Goal: Task Accomplishment & Management: Use online tool/utility

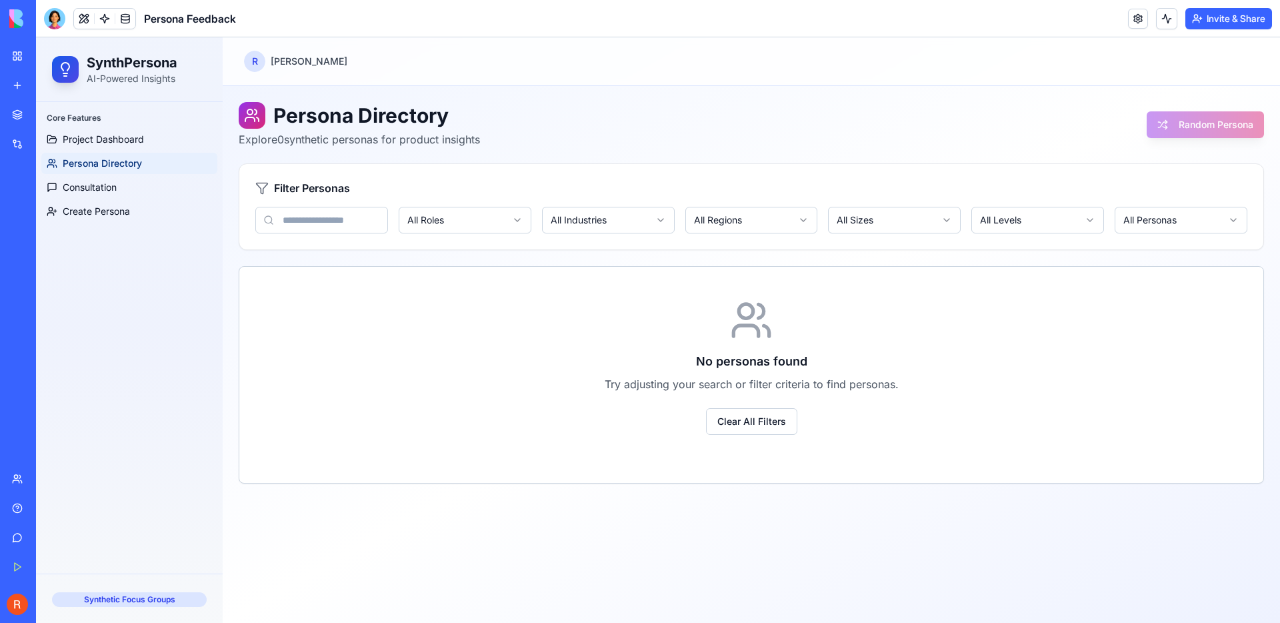
click at [15, 21] on img at bounding box center [50, 18] width 83 height 19
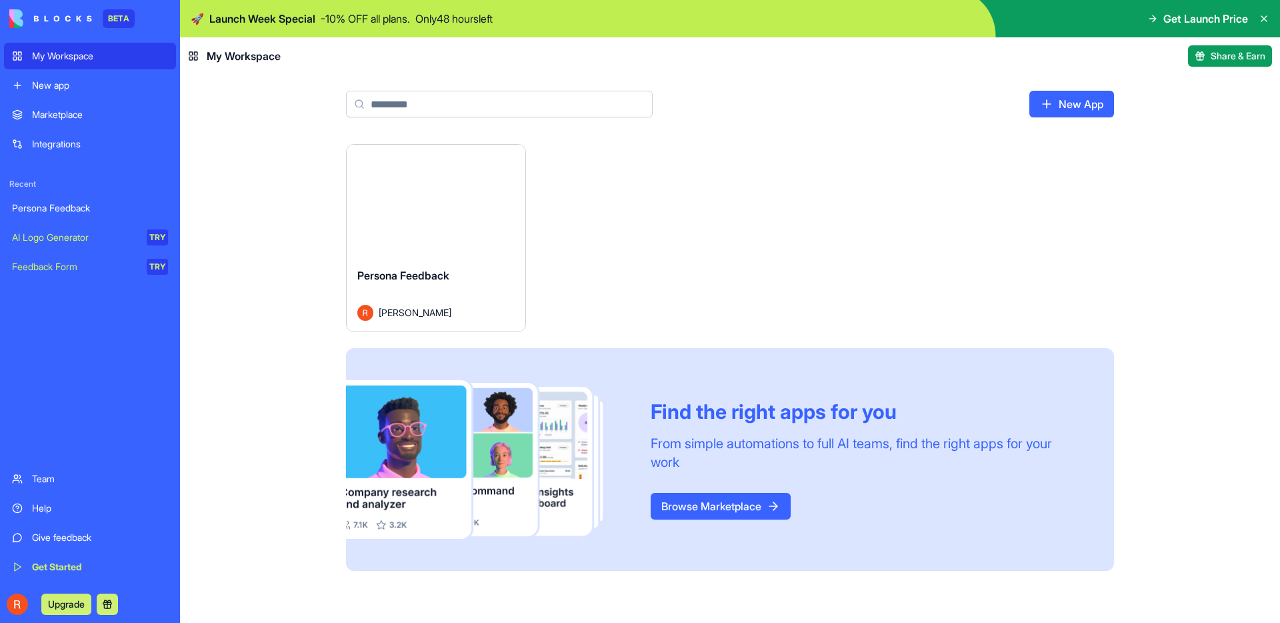
click at [72, 209] on div "Persona Feedback" at bounding box center [90, 207] width 156 height 13
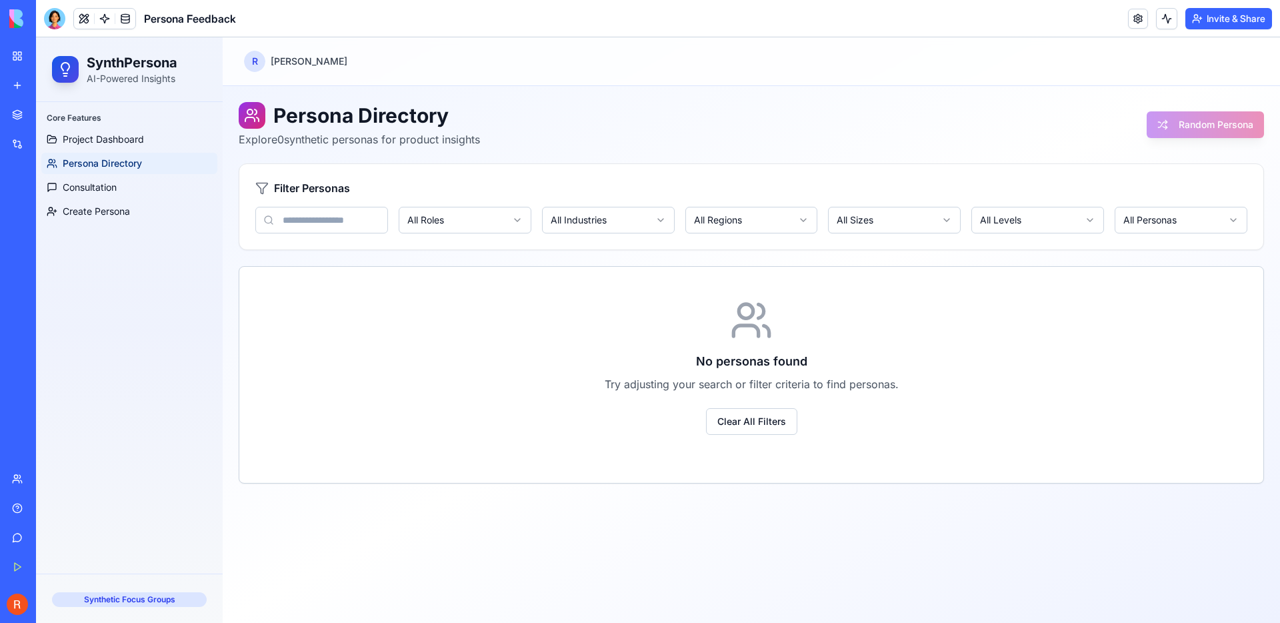
click at [20, 55] on link "My Workspace" at bounding box center [30, 56] width 53 height 27
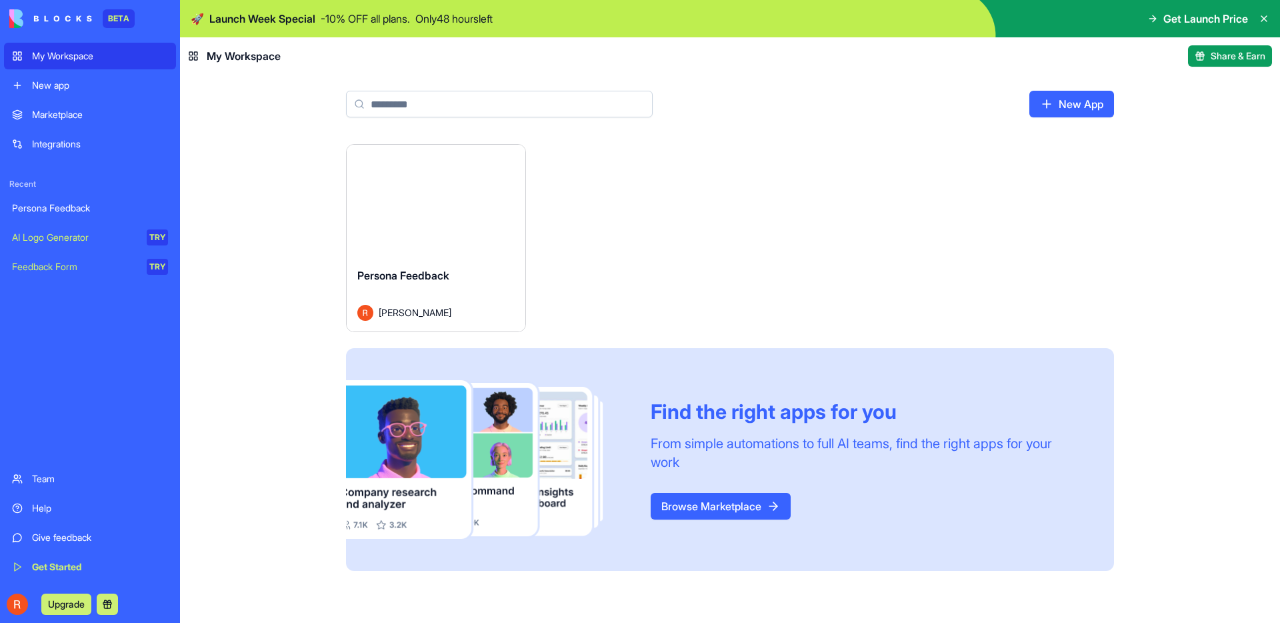
click at [1080, 109] on link "New App" at bounding box center [1071, 104] width 85 height 27
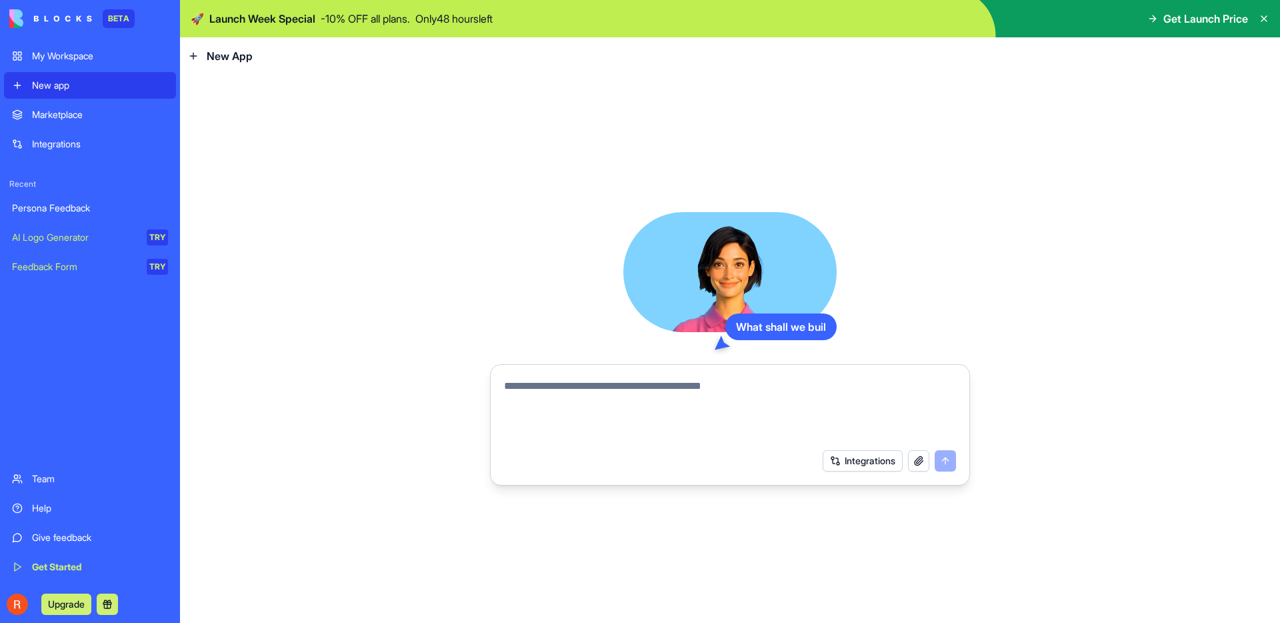
click at [667, 373] on div at bounding box center [730, 406] width 468 height 72
click at [657, 391] on textarea at bounding box center [730, 410] width 452 height 64
type textarea "**********"
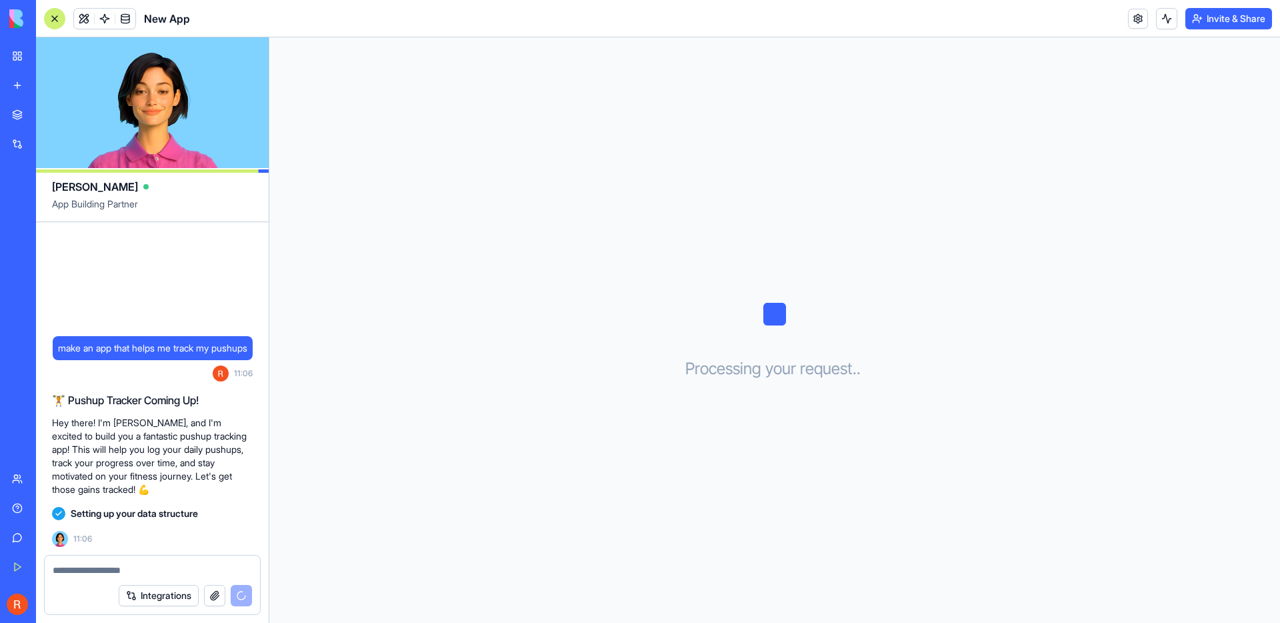
drag, startPoint x: 56, startPoint y: 415, endPoint x: 139, endPoint y: 481, distance: 106.3
click at [139, 481] on p "Hey there! I'm Ella, and I'm excited to build you a fantastic pushup tracking a…" at bounding box center [152, 456] width 201 height 80
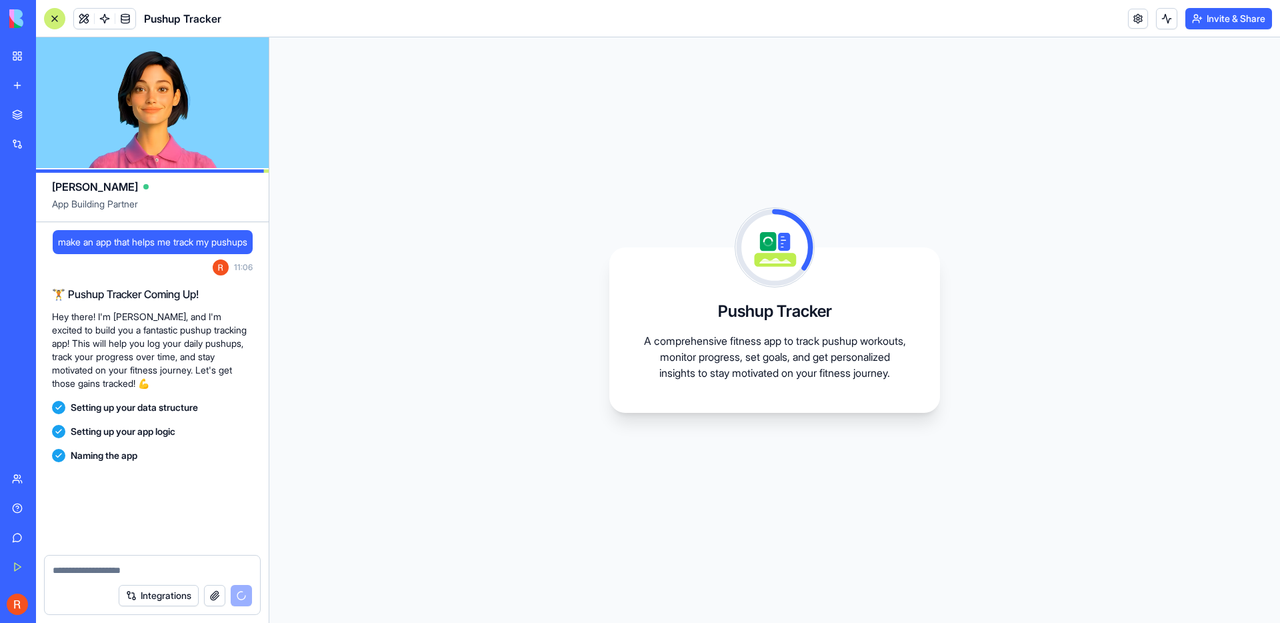
scroll to position [75, 0]
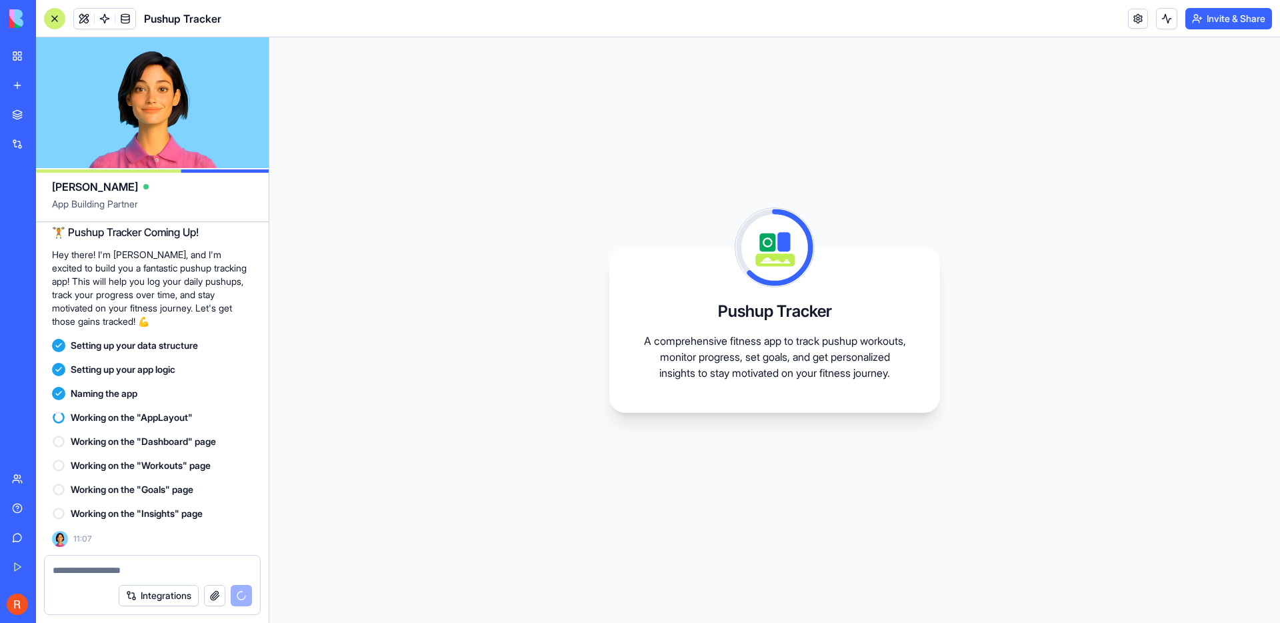
click at [789, 363] on p "A comprehensive fitness app to track pushup workouts, monitor progress, set goa…" at bounding box center [774, 357] width 267 height 48
click at [715, 412] on div "Pushup Tracker A comprehensive fitness app to track pushup workouts, monitor pr…" at bounding box center [774, 329] width 331 height 165
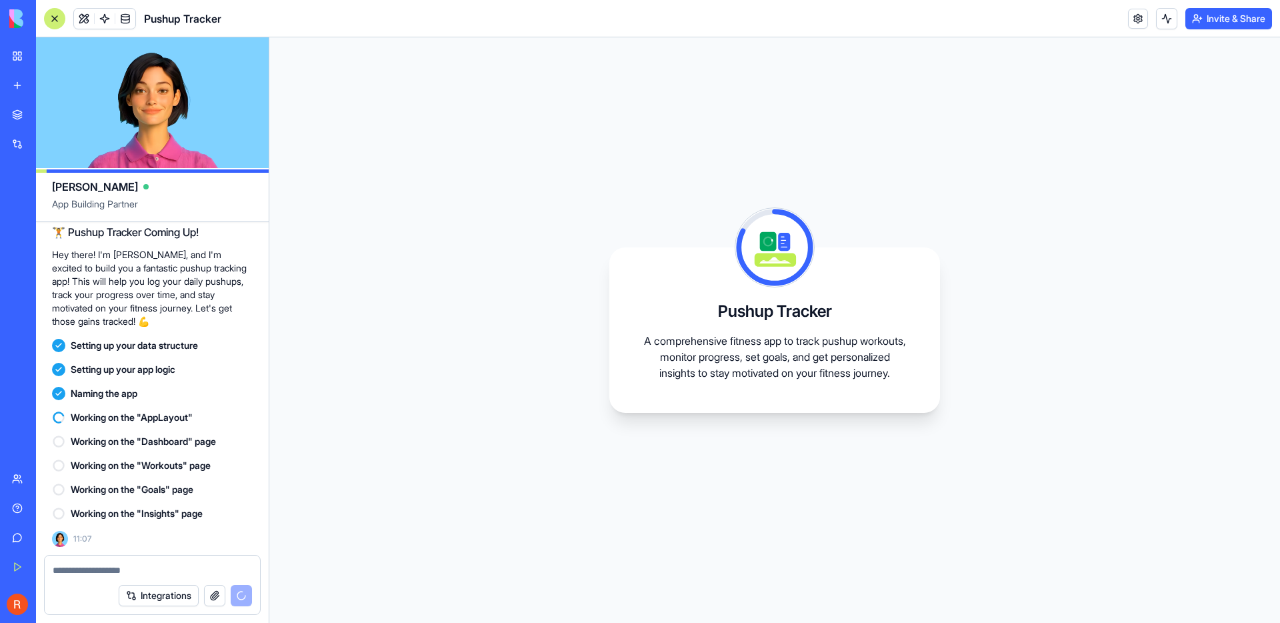
click at [168, 293] on p "Hey there! I'm Ella, and I'm excited to build you a fantastic pushup tracking a…" at bounding box center [152, 288] width 201 height 80
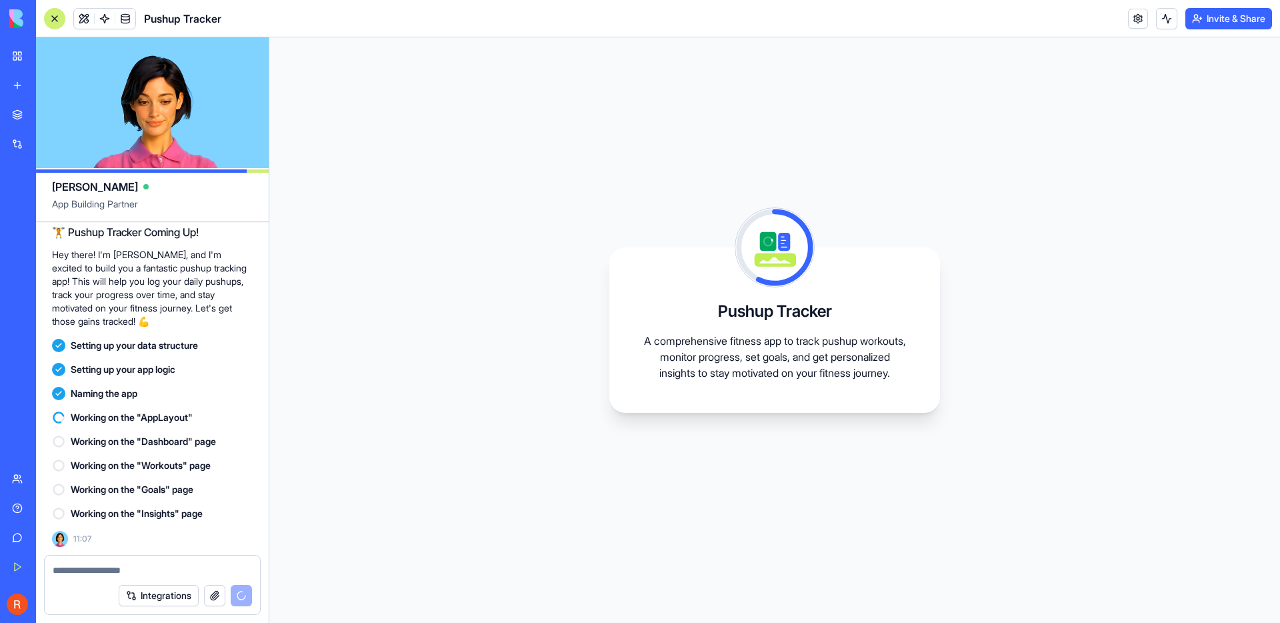
click at [205, 308] on p "Hey there! I'm Ella, and I'm excited to build you a fantastic pushup tracking a…" at bounding box center [152, 288] width 201 height 80
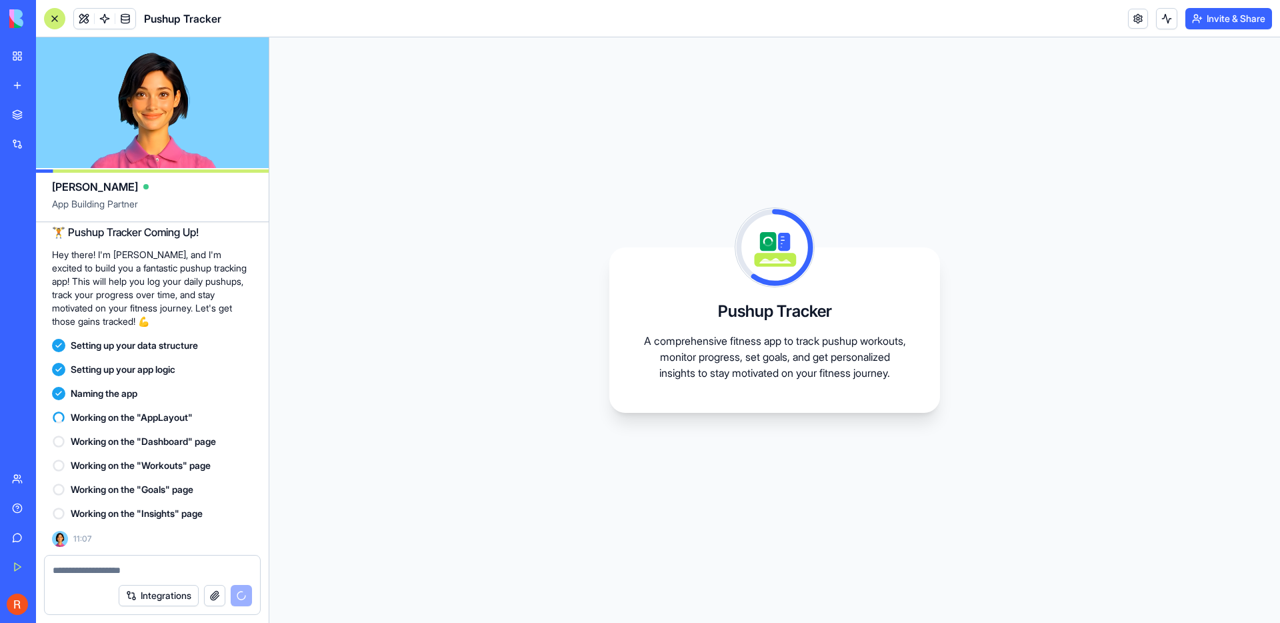
click at [205, 308] on p "Hey there! I'm Ella, and I'm excited to build you a fantastic pushup tracking a…" at bounding box center [152, 288] width 201 height 80
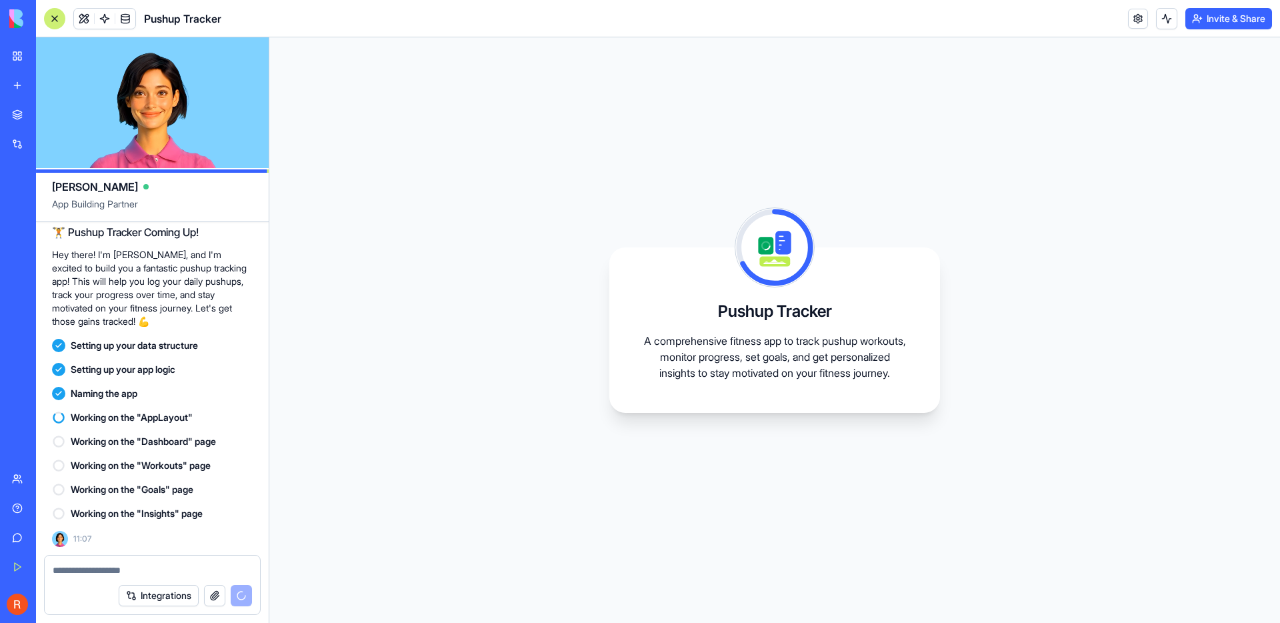
click at [207, 290] on p "Hey there! I'm Ella, and I'm excited to build you a fantastic pushup tracking a…" at bounding box center [152, 288] width 201 height 80
click at [212, 276] on p "Hey there! I'm Ella, and I'm excited to build you a fantastic pushup tracking a…" at bounding box center [152, 288] width 201 height 80
drag, startPoint x: 212, startPoint y: 276, endPoint x: 213, endPoint y: 315, distance: 38.7
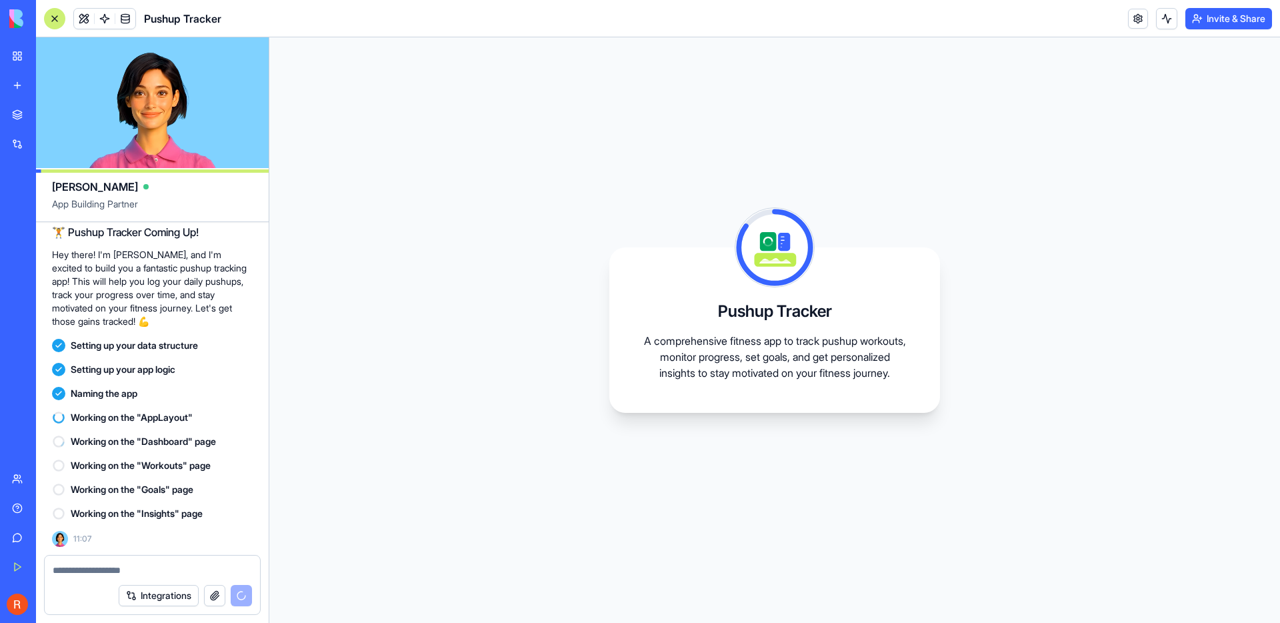
click at [213, 315] on p "Hey there! I'm Ella, and I'm excited to build you a fantastic pushup tracking a…" at bounding box center [152, 288] width 201 height 80
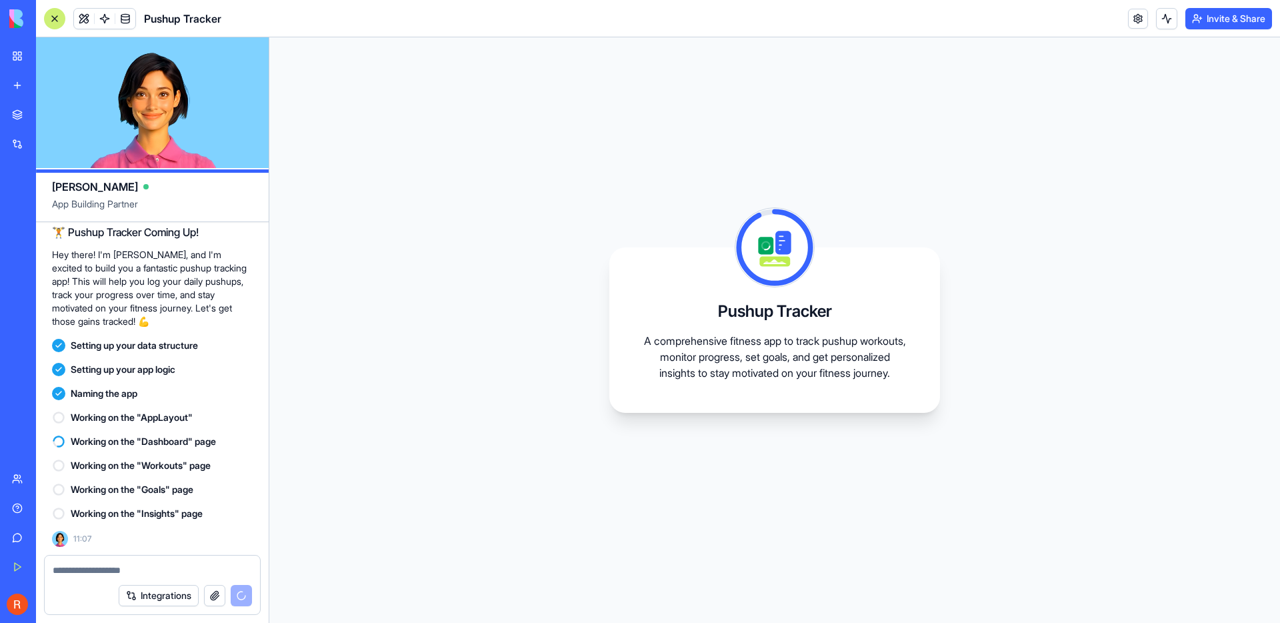
click at [213, 315] on p "Hey there! I'm Ella, and I'm excited to build you a fantastic pushup tracking a…" at bounding box center [152, 288] width 201 height 80
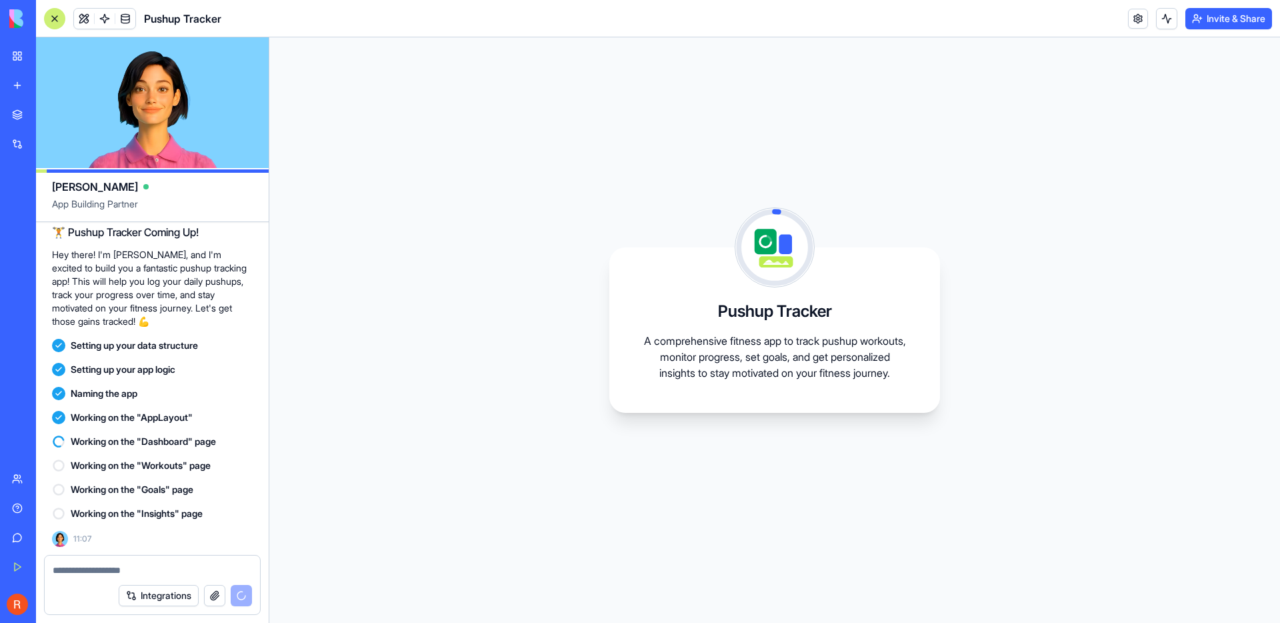
click at [213, 315] on p "Hey there! I'm Ella, and I'm excited to build you a fantastic pushup tracking a…" at bounding box center [152, 288] width 201 height 80
click at [211, 317] on p "Hey there! I'm Ella, and I'm excited to build you a fantastic pushup tracking a…" at bounding box center [152, 288] width 201 height 80
drag, startPoint x: 206, startPoint y: 319, endPoint x: 214, endPoint y: 264, distance: 55.9
click at [214, 263] on p "Hey there! I'm Ella, and I'm excited to build you a fantastic pushup tracking a…" at bounding box center [152, 288] width 201 height 80
click at [214, 264] on p "Hey there! I'm Ella, and I'm excited to build you a fantastic pushup tracking a…" at bounding box center [152, 288] width 201 height 80
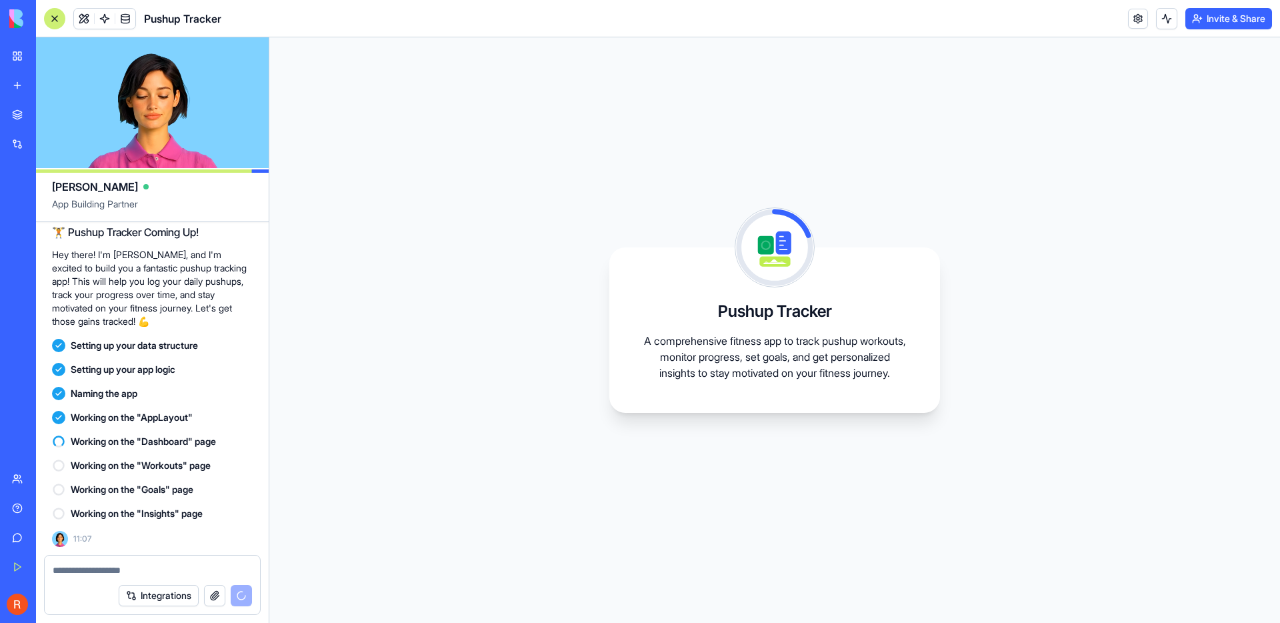
click at [214, 264] on p "Hey there! I'm Ella, and I'm excited to build you a fantastic pushup tracking a…" at bounding box center [152, 288] width 201 height 80
click at [167, 312] on p "Hey there! I'm Ella, and I'm excited to build you a fantastic pushup tracking a…" at bounding box center [152, 288] width 201 height 80
click at [47, 19] on img at bounding box center [50, 18] width 83 height 19
click at [691, 172] on div "Pushup Tracker A comprehensive fitness app to track pushup workouts, monitor pr…" at bounding box center [774, 329] width 1011 height 585
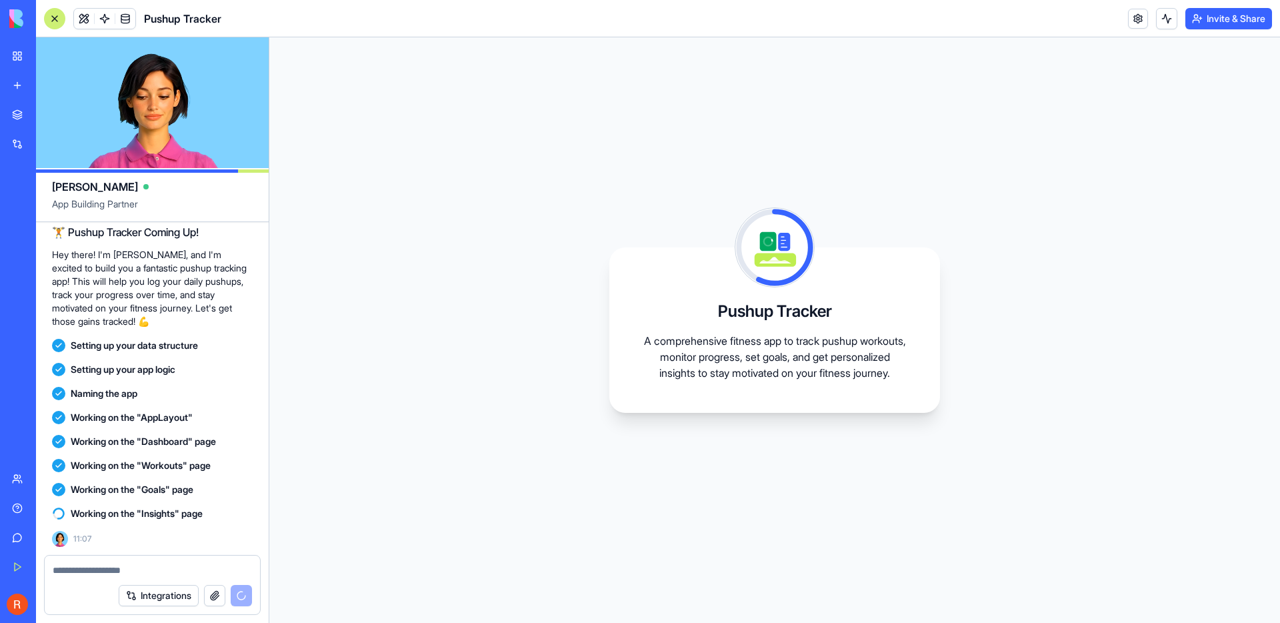
click at [133, 281] on p "Hey there! I'm Ella, and I'm excited to build you a fantastic pushup tracking a…" at bounding box center [152, 288] width 201 height 80
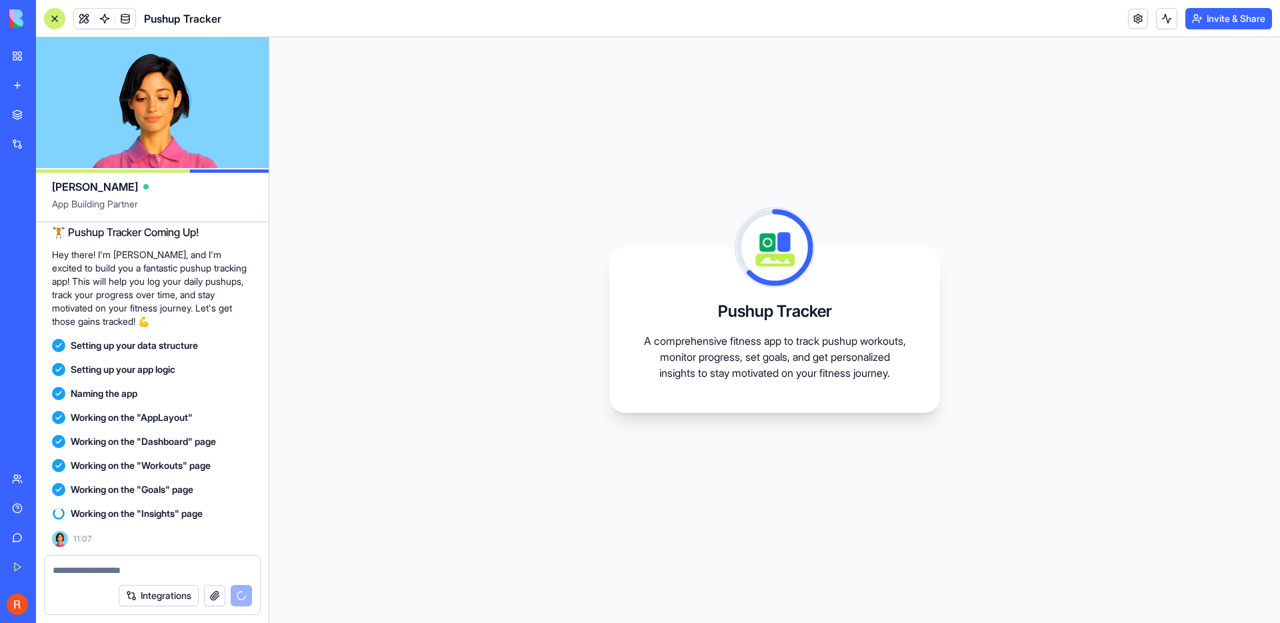
click at [133, 281] on p "Hey there! I'm Ella, and I'm excited to build you a fantastic pushup tracking a…" at bounding box center [152, 288] width 201 height 80
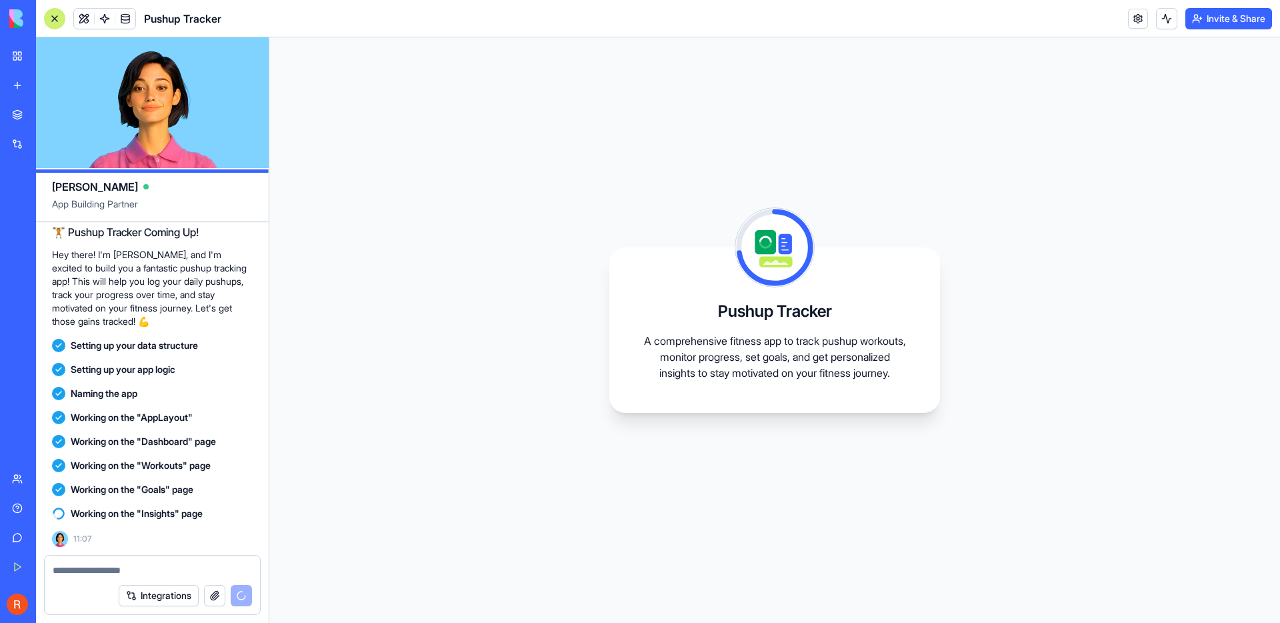
click at [133, 281] on p "Hey there! I'm Ella, and I'm excited to build you a fantastic pushup tracking a…" at bounding box center [152, 288] width 201 height 80
click at [175, 304] on p "Hey there! I'm Ella, and I'm excited to build you a fantastic pushup tracking a…" at bounding box center [152, 288] width 201 height 80
drag, startPoint x: 887, startPoint y: 401, endPoint x: 856, endPoint y: 322, distance: 85.1
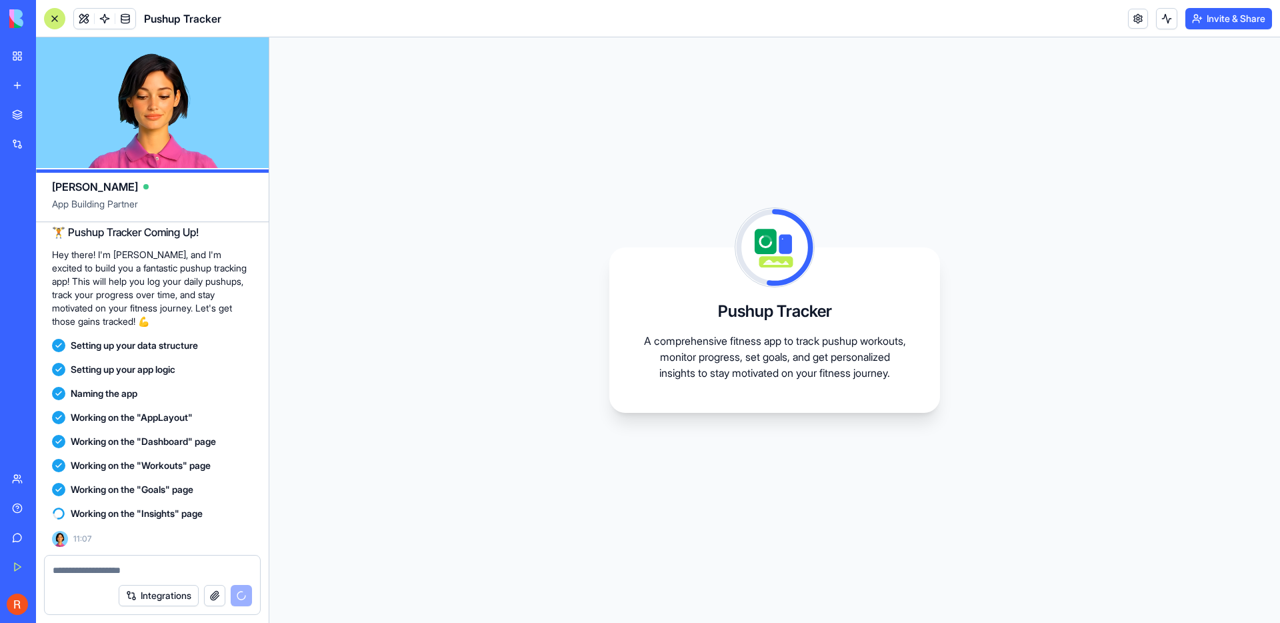
click at [856, 322] on div "Pushup Tracker A comprehensive fitness app to track pushup workouts, monitor pr…" at bounding box center [774, 329] width 331 height 165
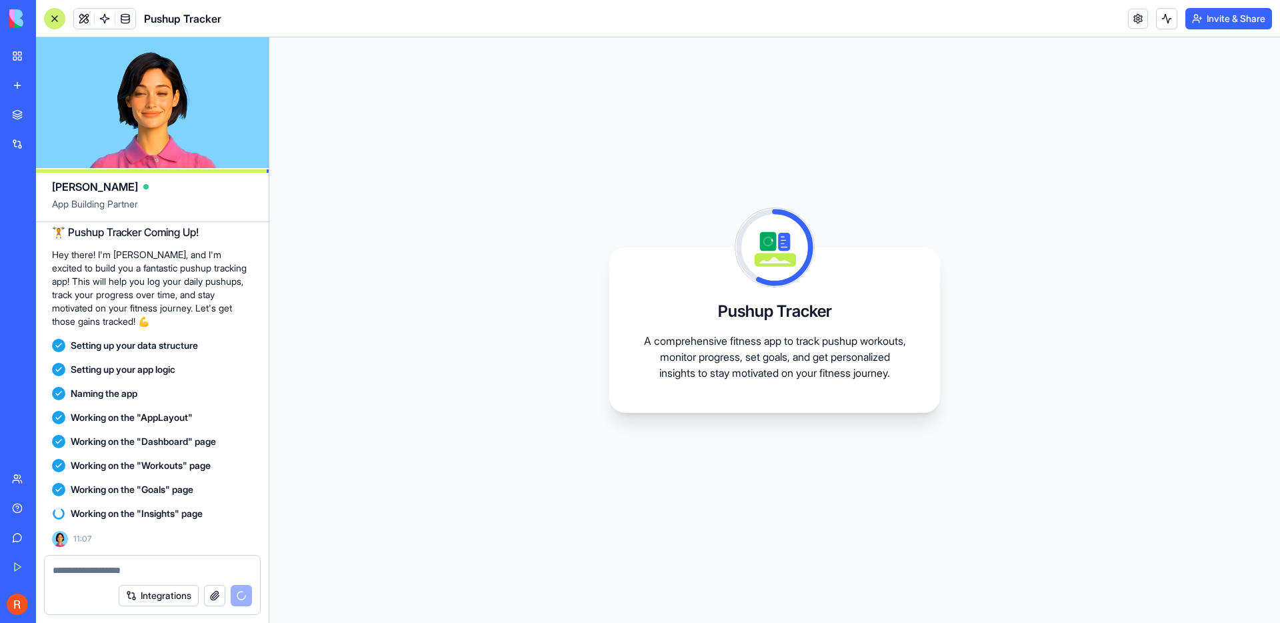
click at [856, 322] on div "Pushup Tracker A comprehensive fitness app to track pushup workouts, monitor pr…" at bounding box center [774, 329] width 331 height 165
click at [171, 455] on div "Working on the "Workouts" page" at bounding box center [152, 465] width 201 height 24
click at [178, 504] on div "Working on the "Insights" page" at bounding box center [152, 513] width 201 height 24
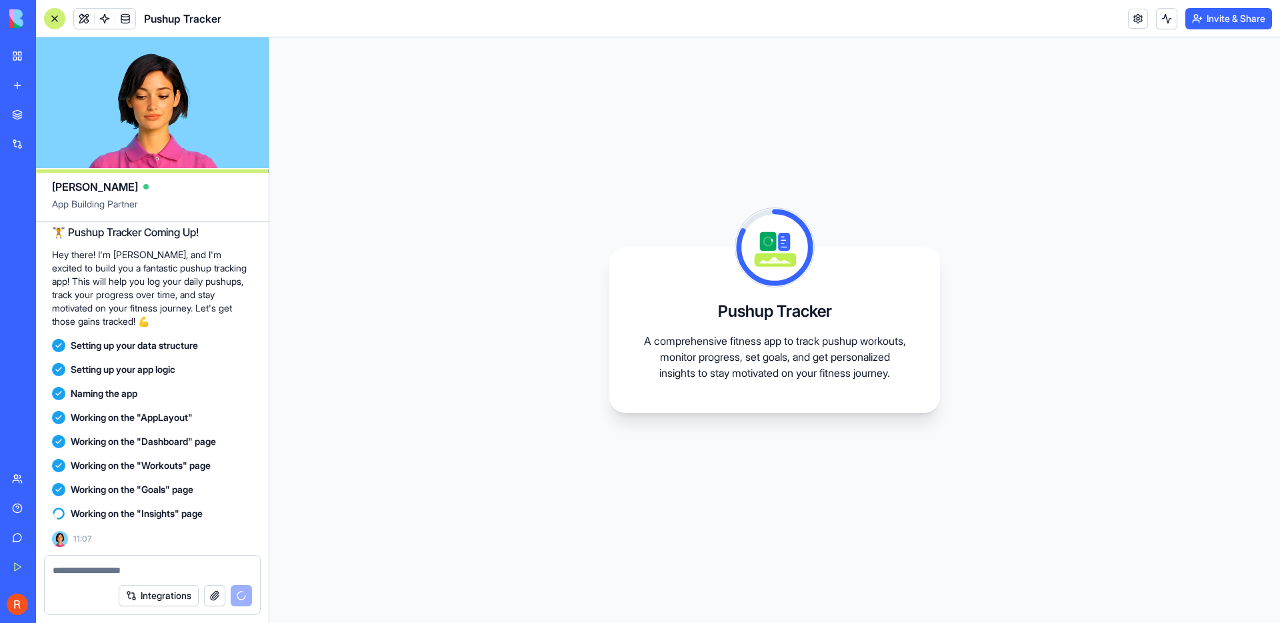
click at [178, 504] on div "Working on the "Insights" page" at bounding box center [152, 513] width 201 height 24
click at [156, 275] on p "Hey there! I'm Ella, and I'm excited to build you a fantastic pushup tracking a…" at bounding box center [152, 288] width 201 height 80
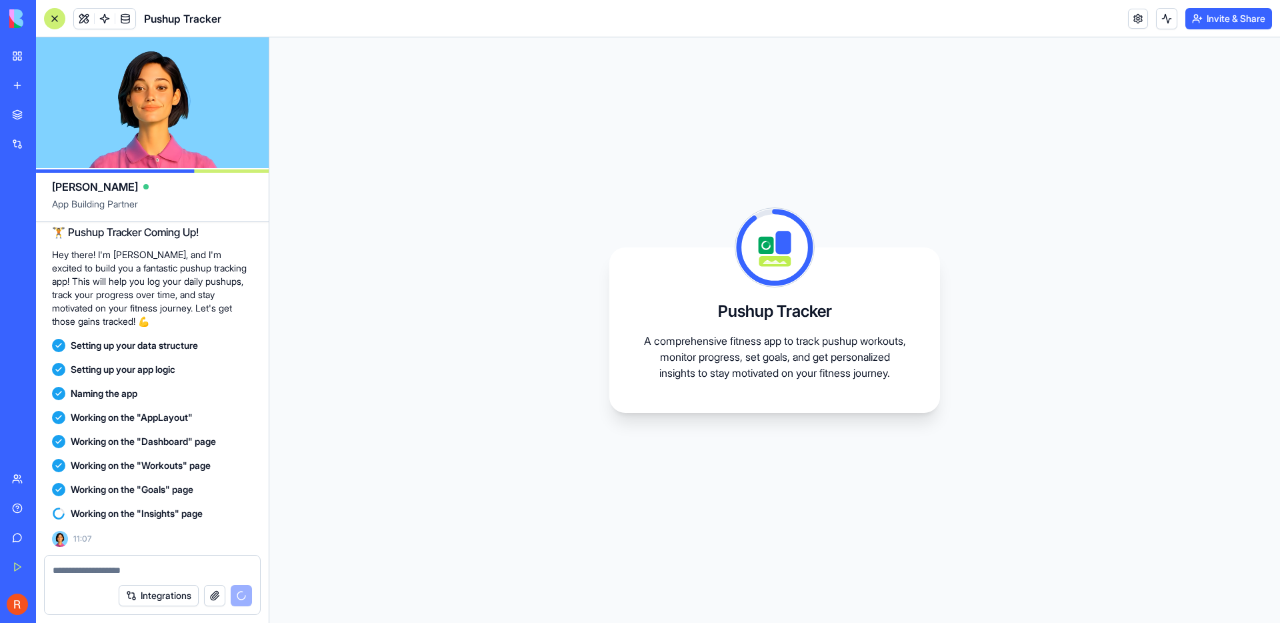
click at [156, 275] on p "Hey there! I'm Ella, and I'm excited to build you a fantastic pushup tracking a…" at bounding box center [152, 288] width 201 height 80
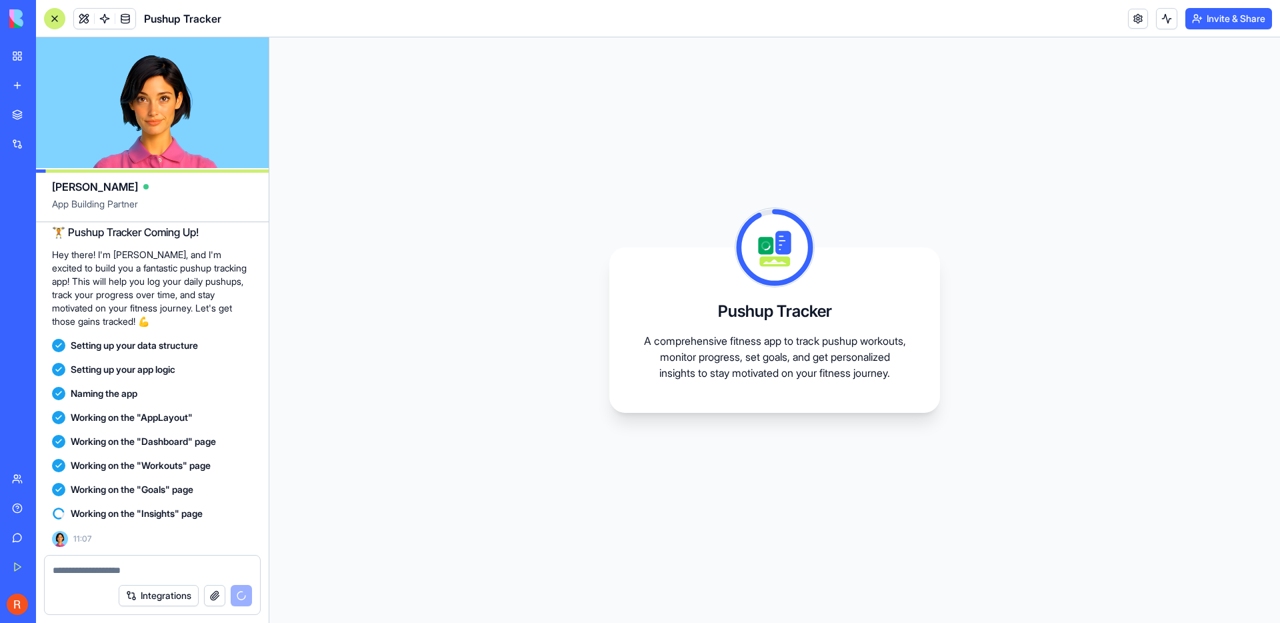
click at [156, 275] on p "Hey there! I'm Ella, and I'm excited to build you a fantastic pushup tracking a…" at bounding box center [152, 288] width 201 height 80
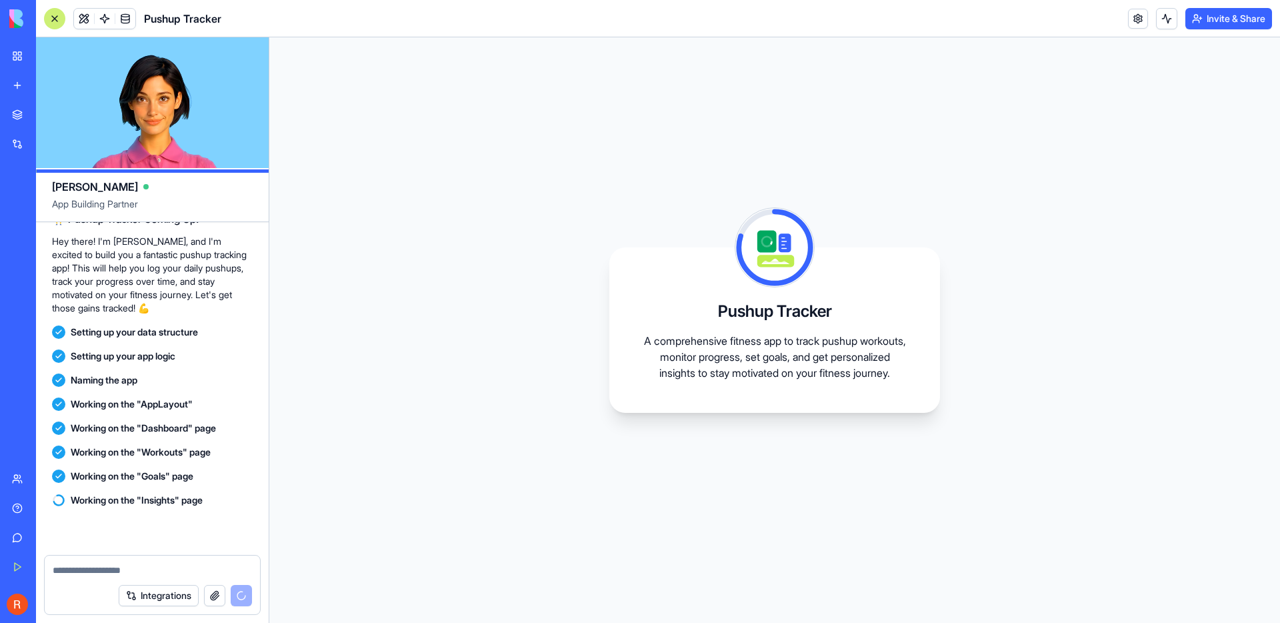
scroll to position [99, 0]
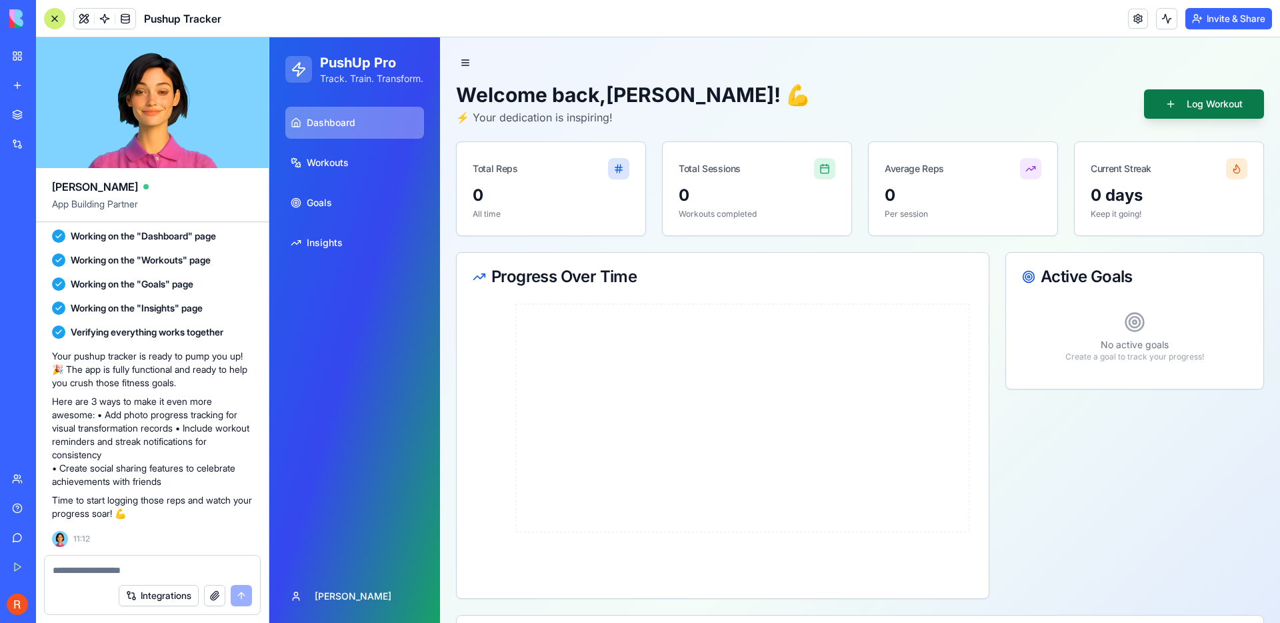
click at [1189, 91] on button "Log Workout" at bounding box center [1204, 103] width 120 height 29
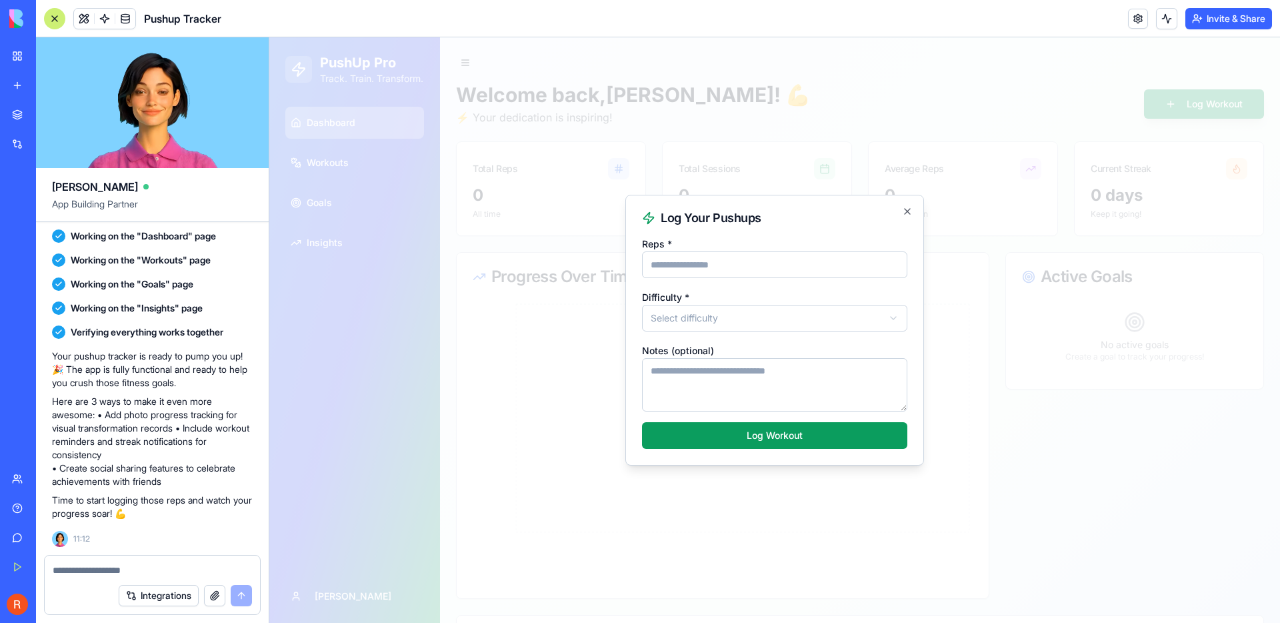
type input "**"
click at [759, 311] on body "**********" at bounding box center [774, 449] width 1011 height 824
click at [719, 379] on textarea "Notes (optional)" at bounding box center [774, 384] width 265 height 53
type textarea "**********"
click at [767, 437] on button "Log Workout" at bounding box center [774, 435] width 265 height 27
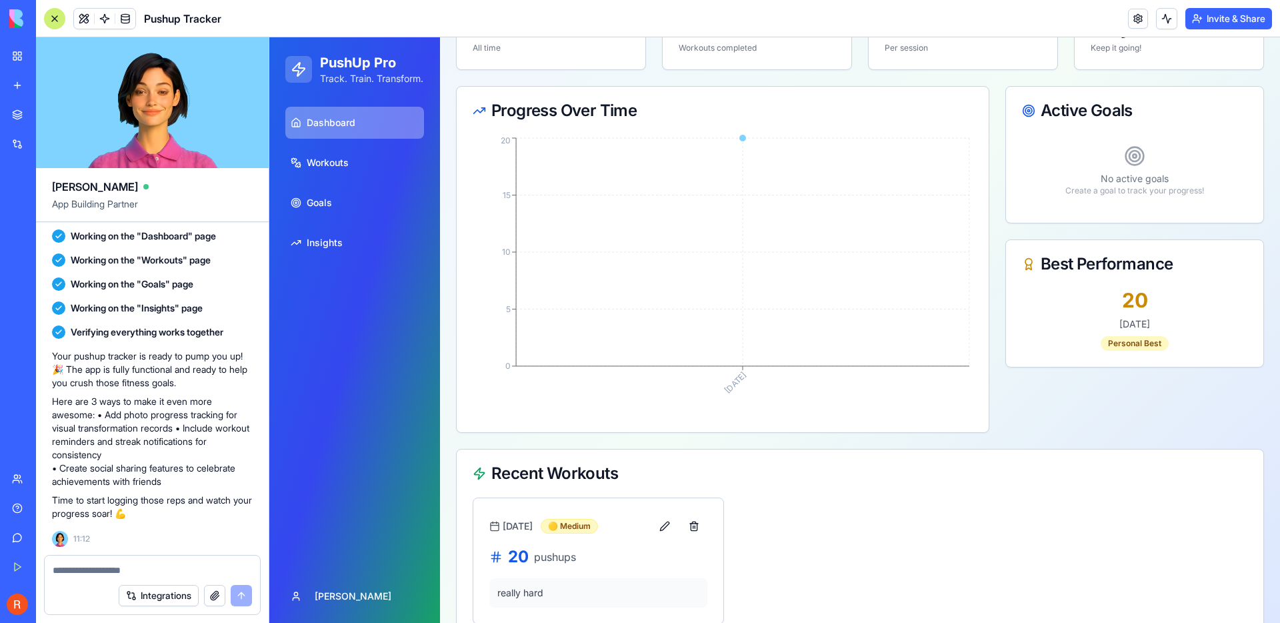
scroll to position [200, 0]
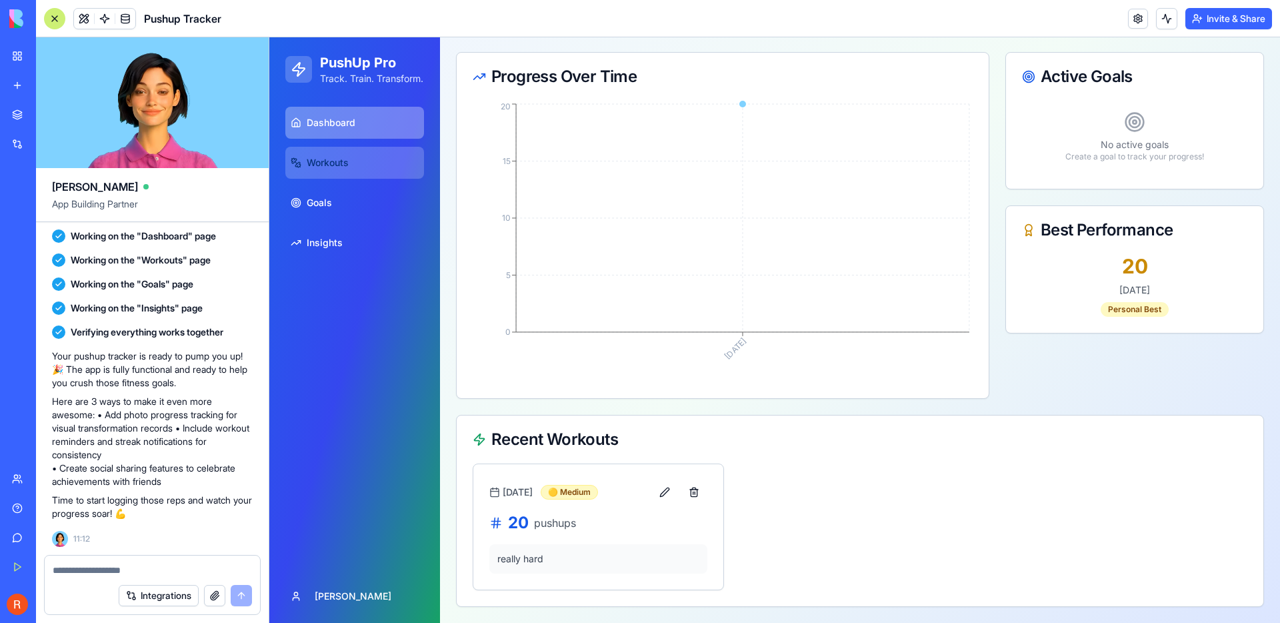
click at [380, 173] on link "Workouts" at bounding box center [354, 163] width 139 height 32
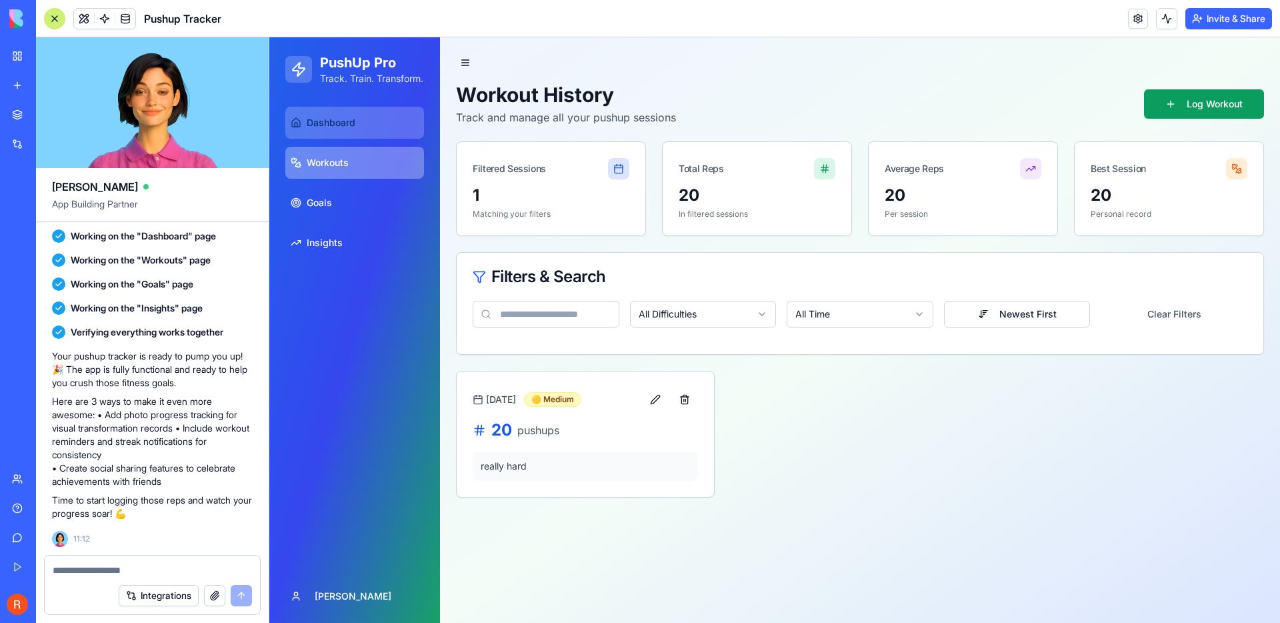
click at [381, 139] on link "Dashboard" at bounding box center [354, 123] width 139 height 32
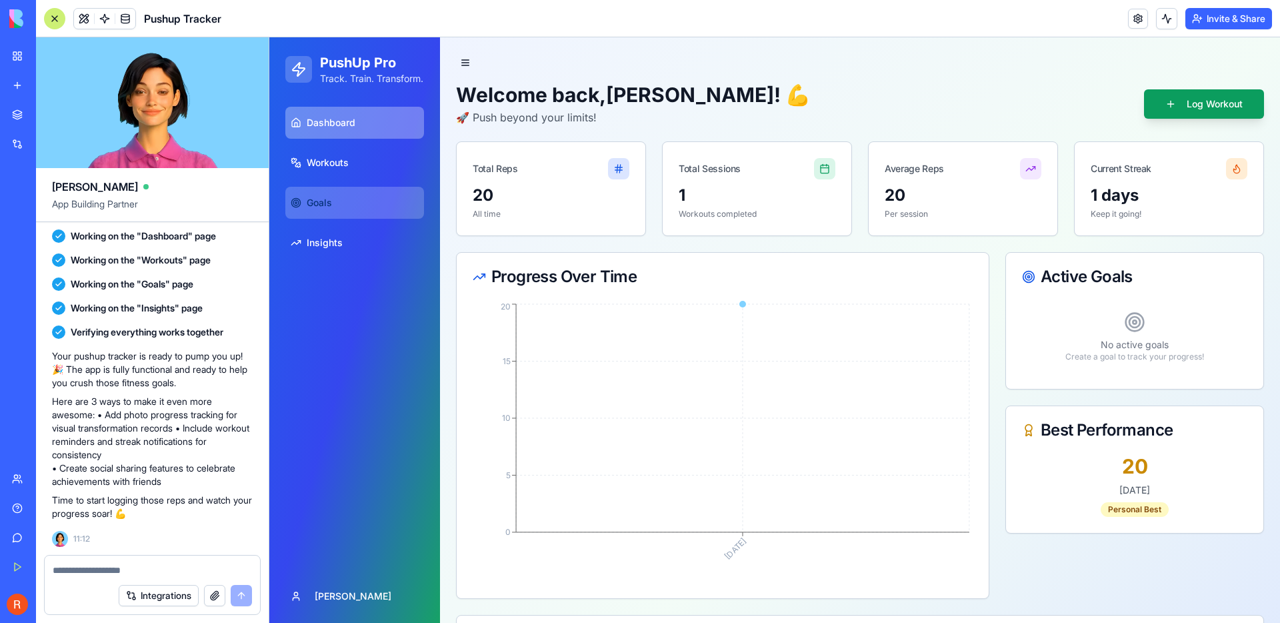
click at [375, 219] on link "Goals" at bounding box center [354, 203] width 139 height 32
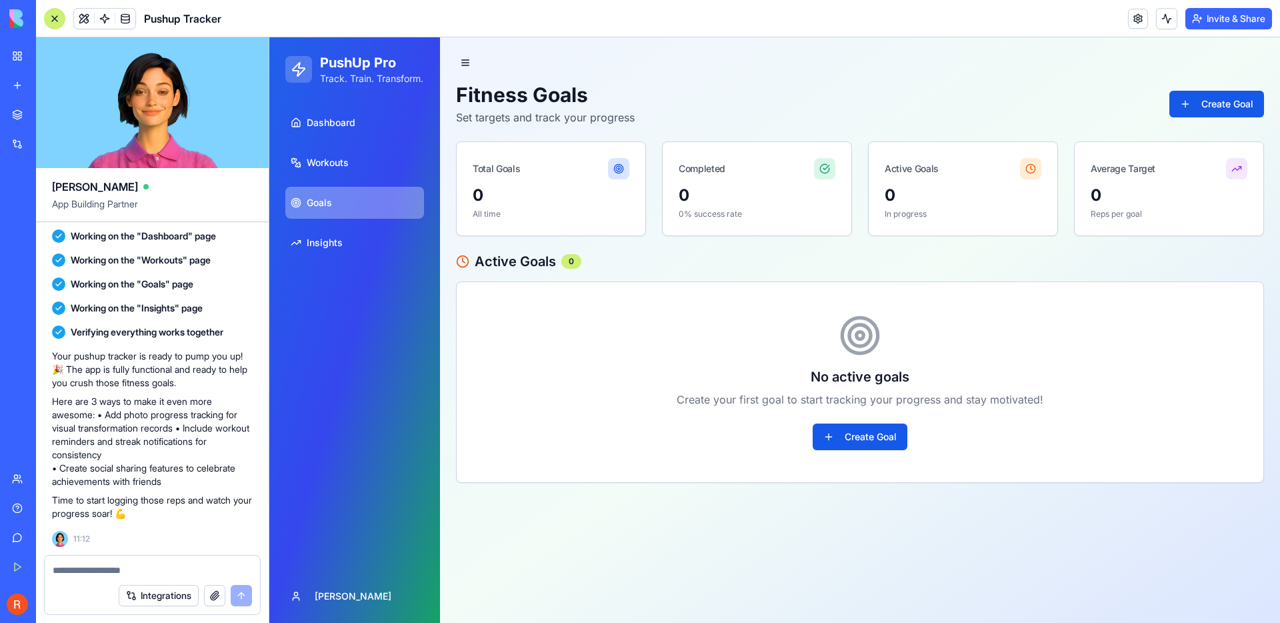
click at [374, 101] on div "PushUp Pro Track. Train. Transform." at bounding box center [354, 69] width 171 height 64
click at [371, 139] on link "Dashboard" at bounding box center [354, 123] width 139 height 32
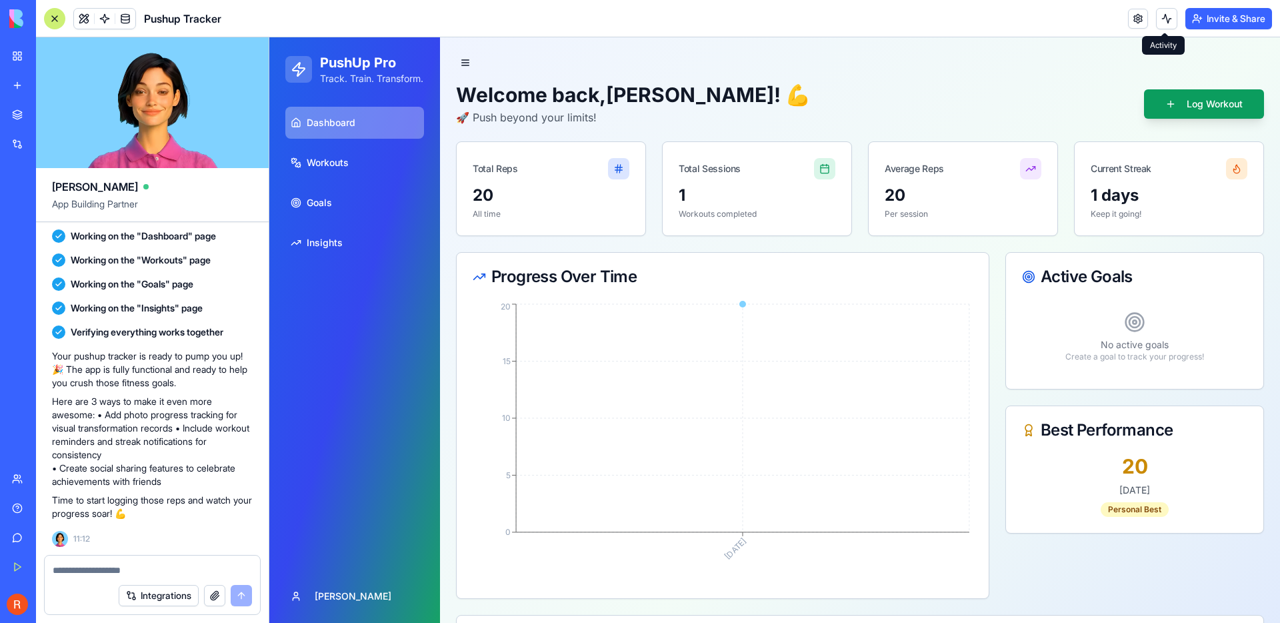
click at [1169, 23] on button at bounding box center [1166, 18] width 21 height 21
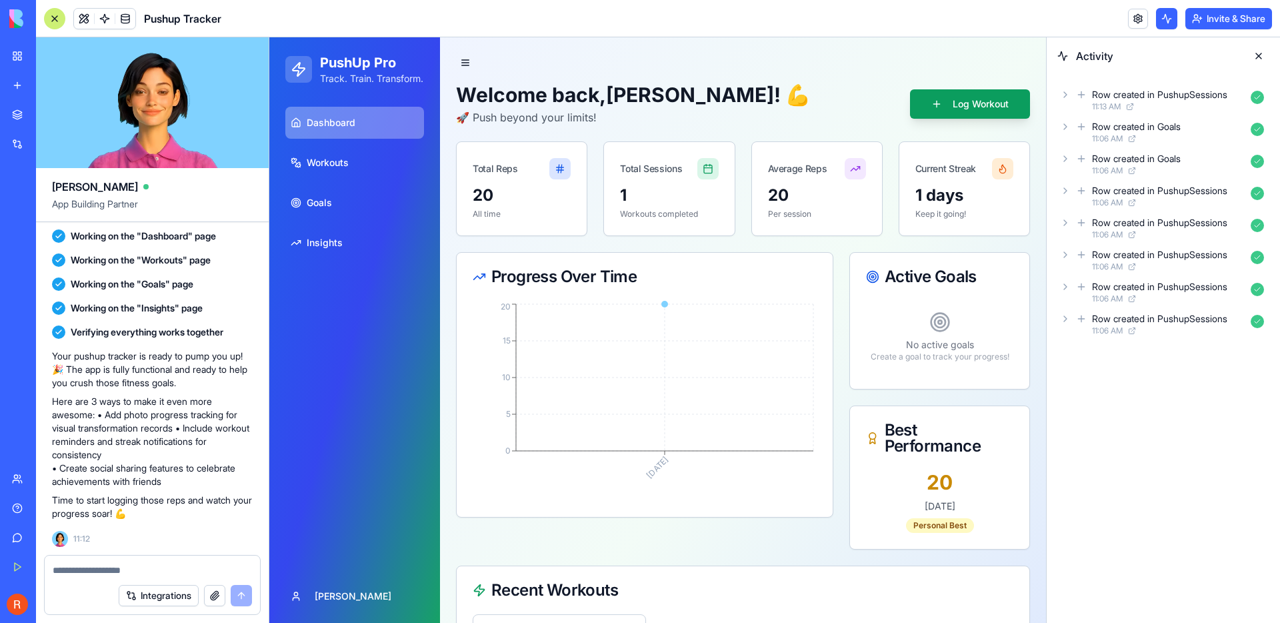
click at [1169, 23] on button at bounding box center [1166, 18] width 21 height 21
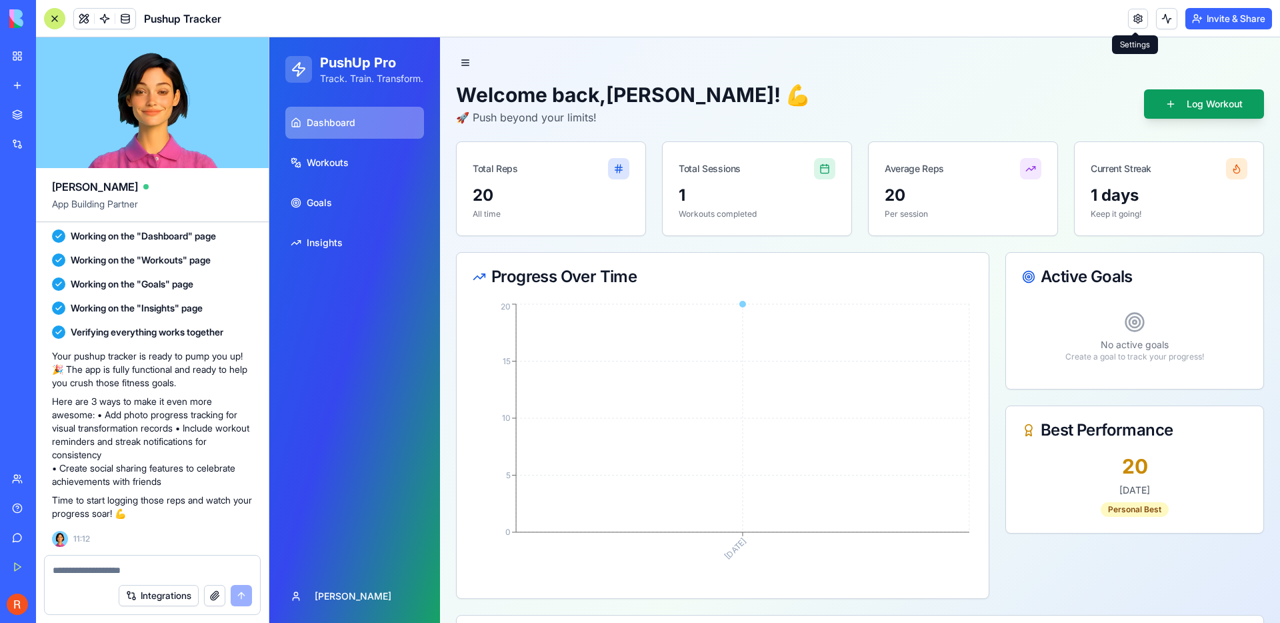
click at [1141, 23] on link at bounding box center [1138, 19] width 20 height 20
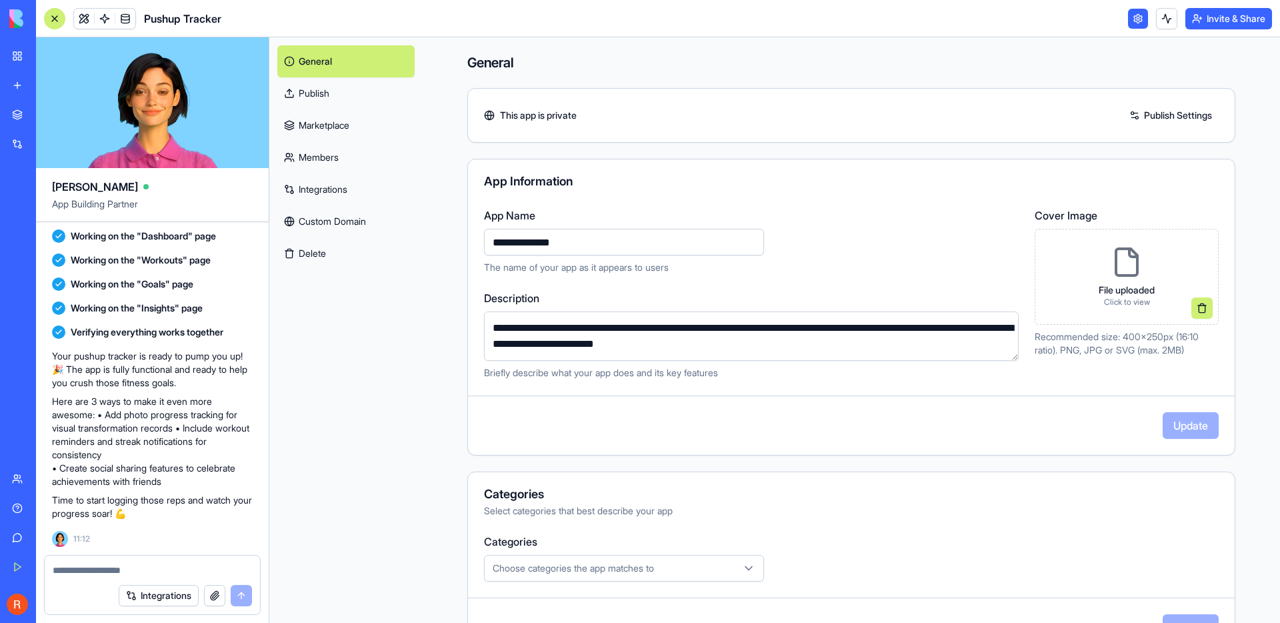
scroll to position [281, 0]
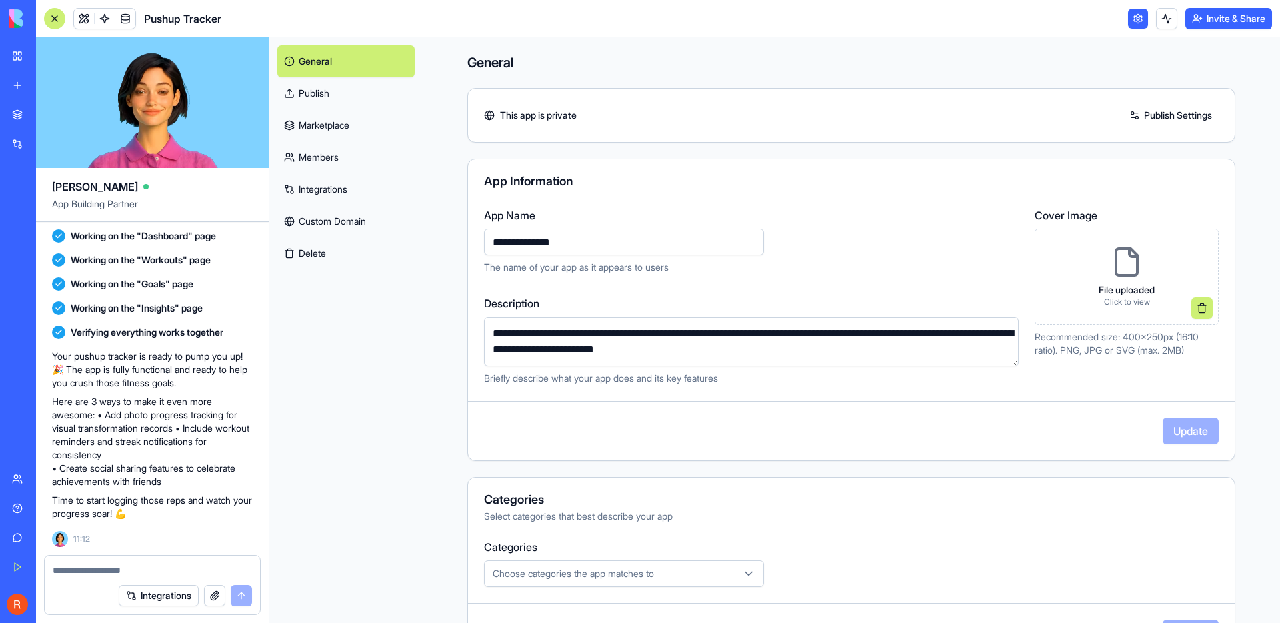
click at [333, 85] on link "Publish" at bounding box center [345, 93] width 137 height 32
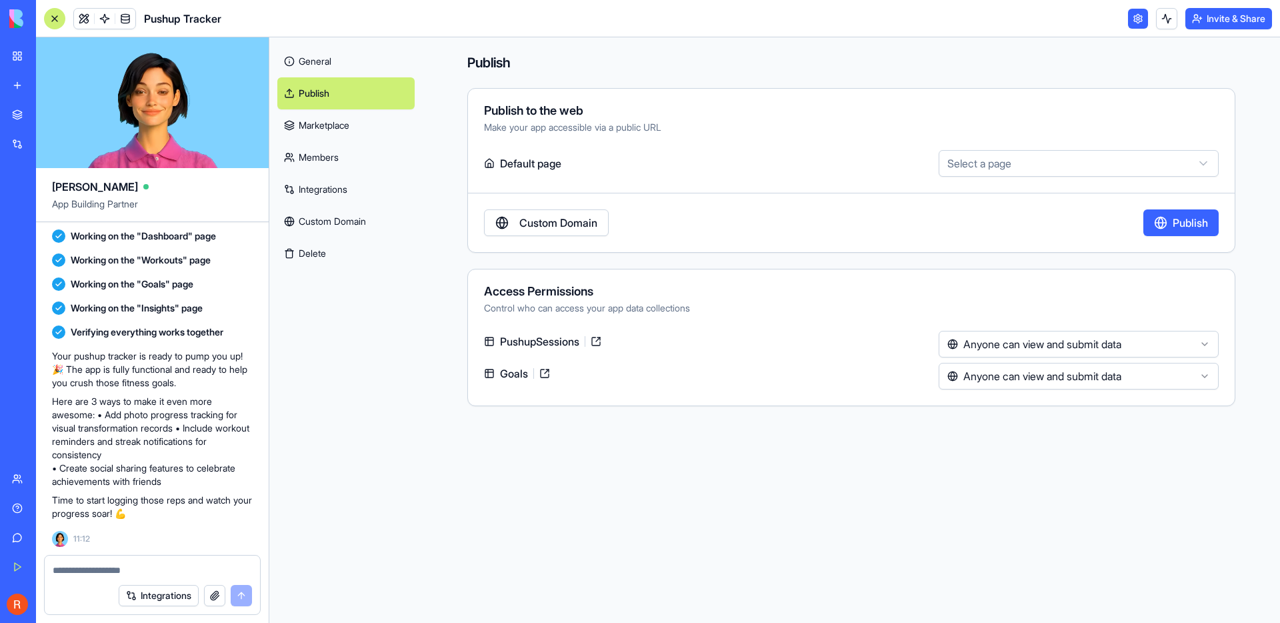
click at [334, 132] on link "Marketplace" at bounding box center [345, 125] width 137 height 32
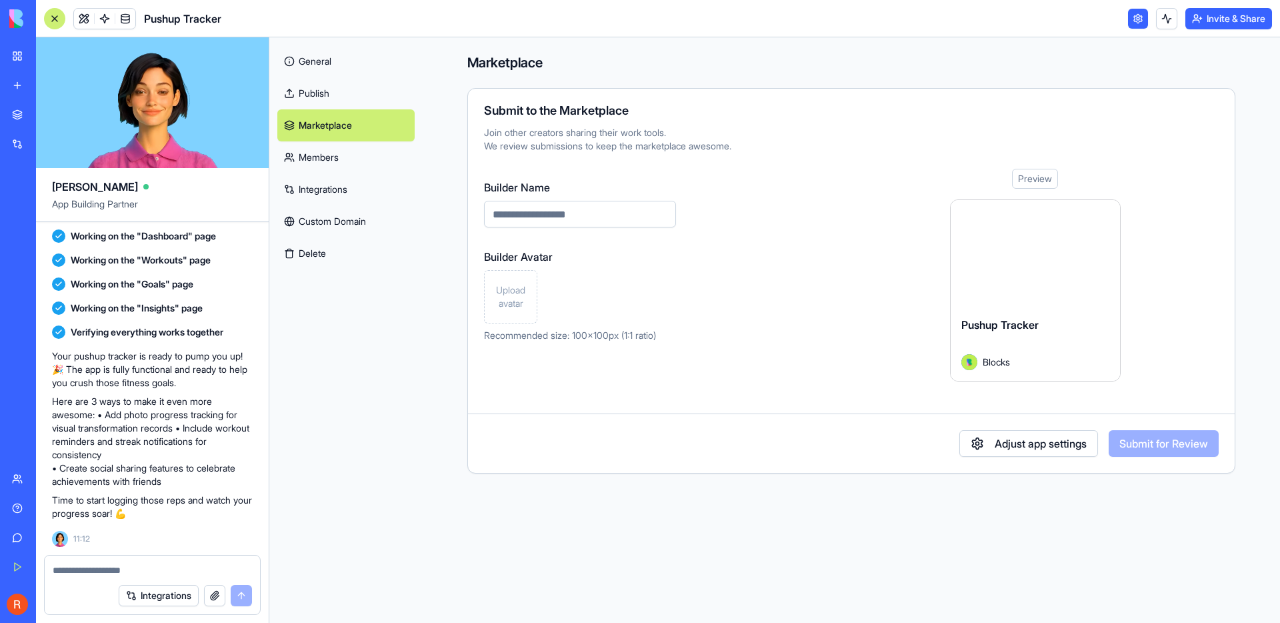
click at [564, 221] on input "Builder Name" at bounding box center [580, 214] width 192 height 27
type input "*****"
click at [505, 301] on span "Upload avatar" at bounding box center [510, 296] width 41 height 27
click at [333, 168] on link "Members" at bounding box center [345, 157] width 137 height 32
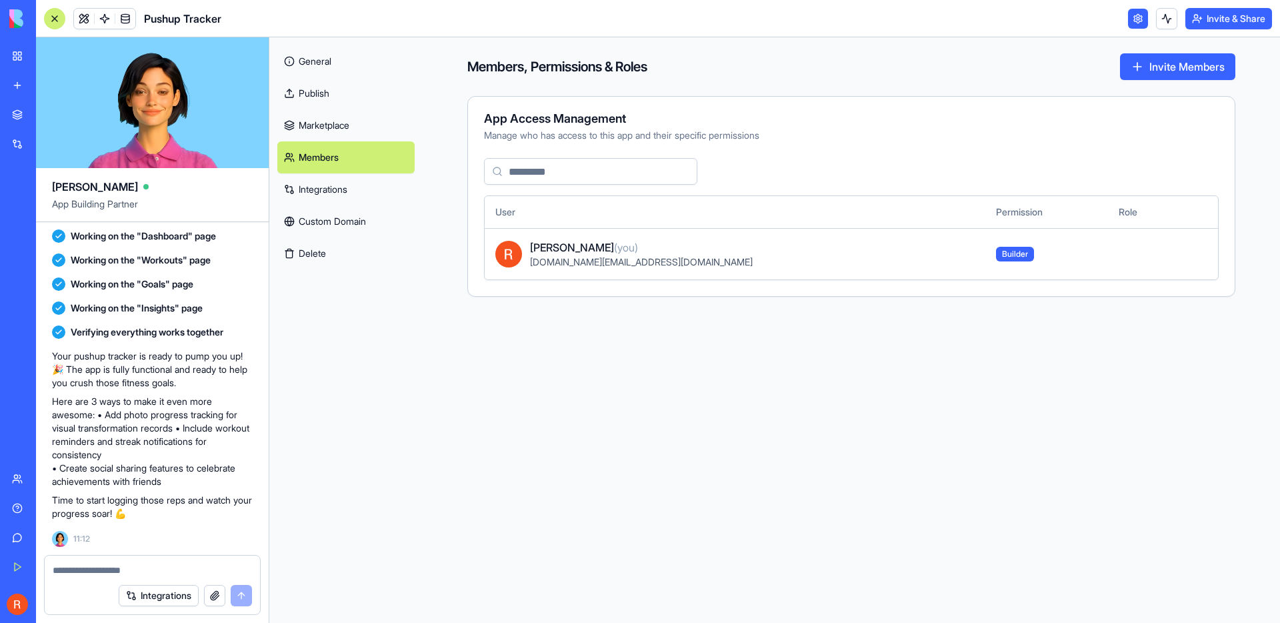
click at [338, 188] on link "Integrations" at bounding box center [345, 189] width 137 height 32
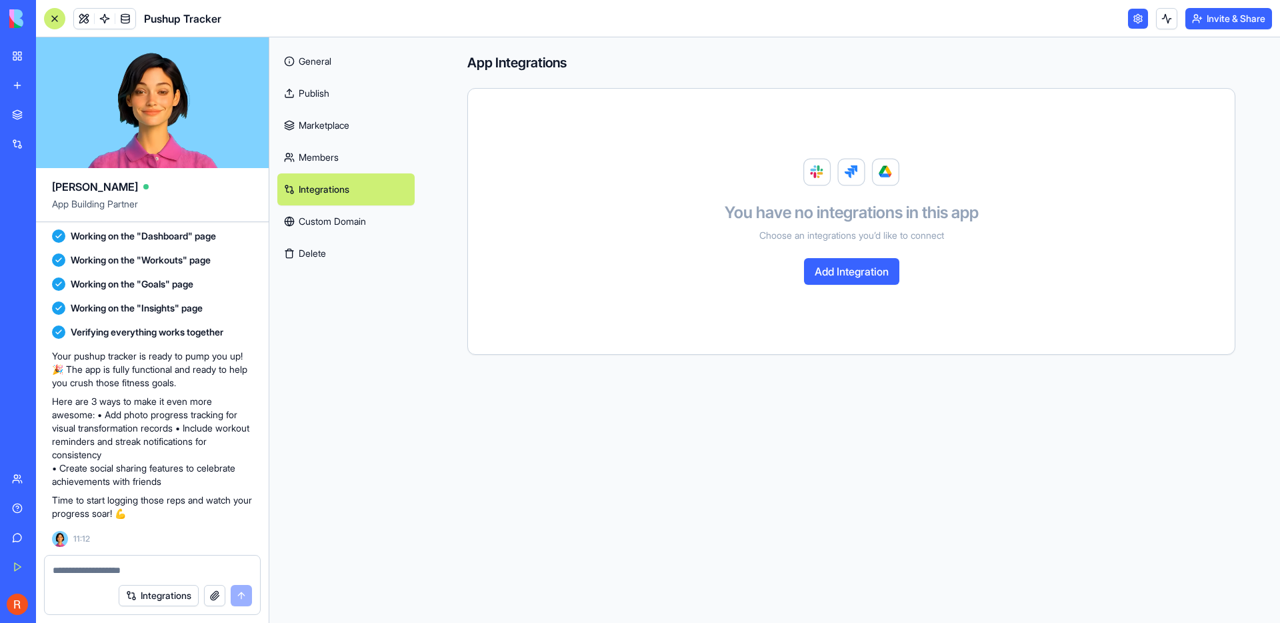
click at [355, 233] on link "Custom Domain" at bounding box center [345, 221] width 137 height 32
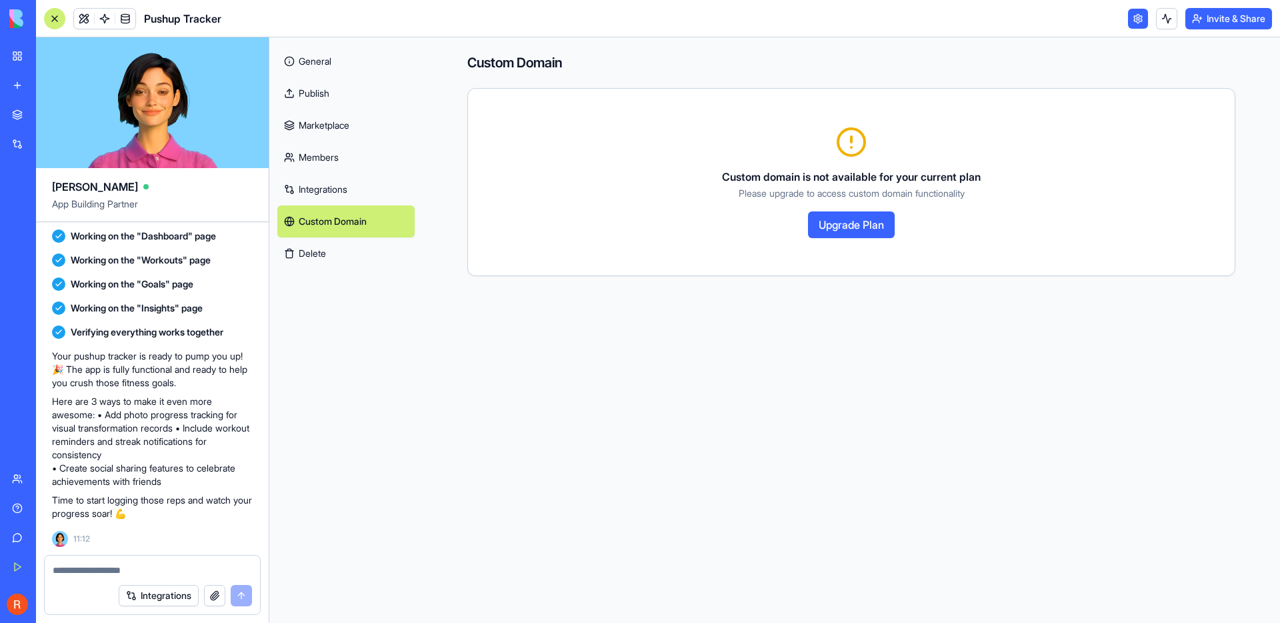
click at [345, 79] on link "Publish" at bounding box center [345, 93] width 137 height 32
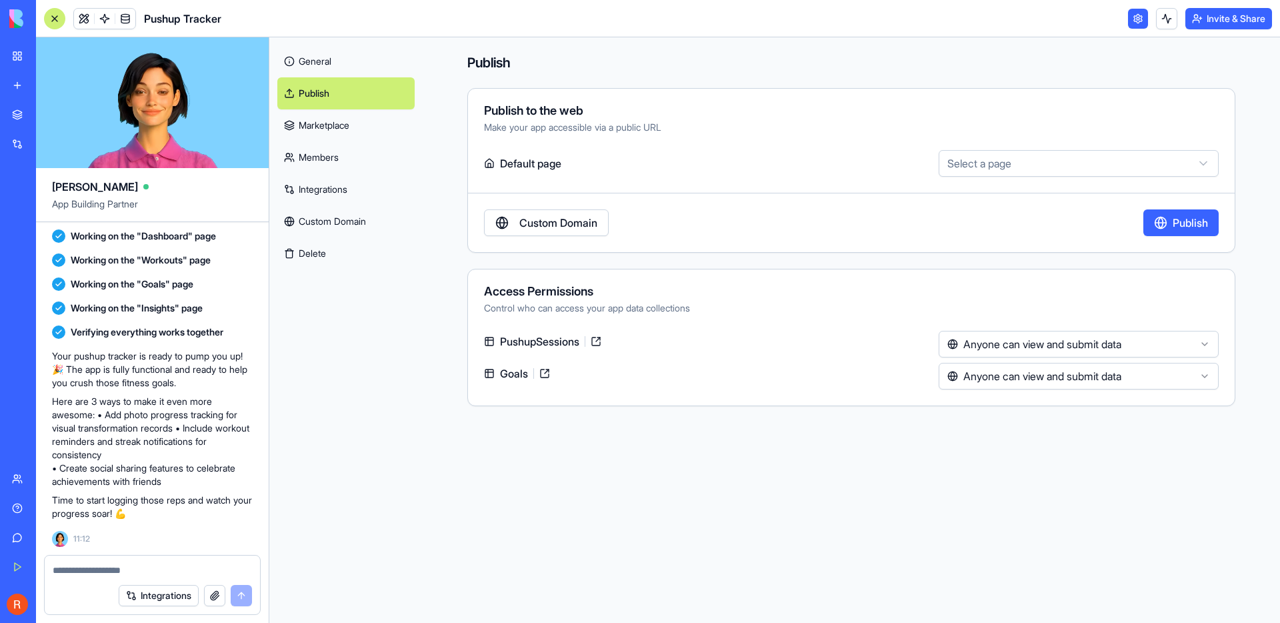
click at [348, 58] on link "General" at bounding box center [345, 61] width 137 height 32
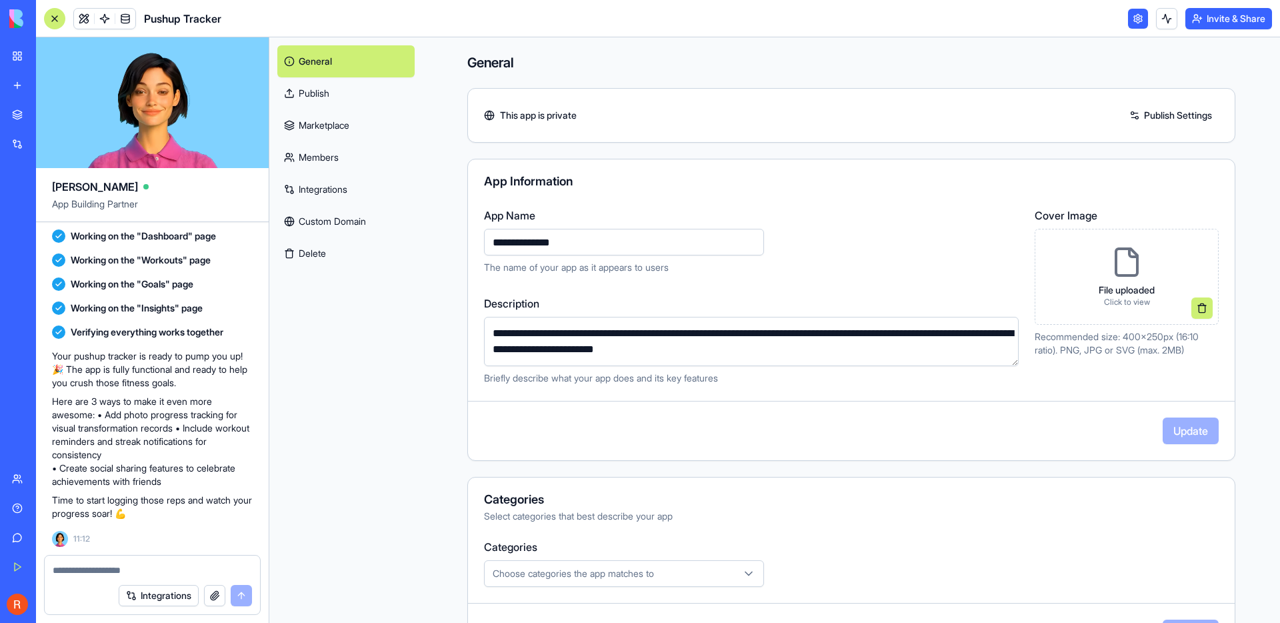
click at [1169, 25] on button at bounding box center [1166, 18] width 21 height 21
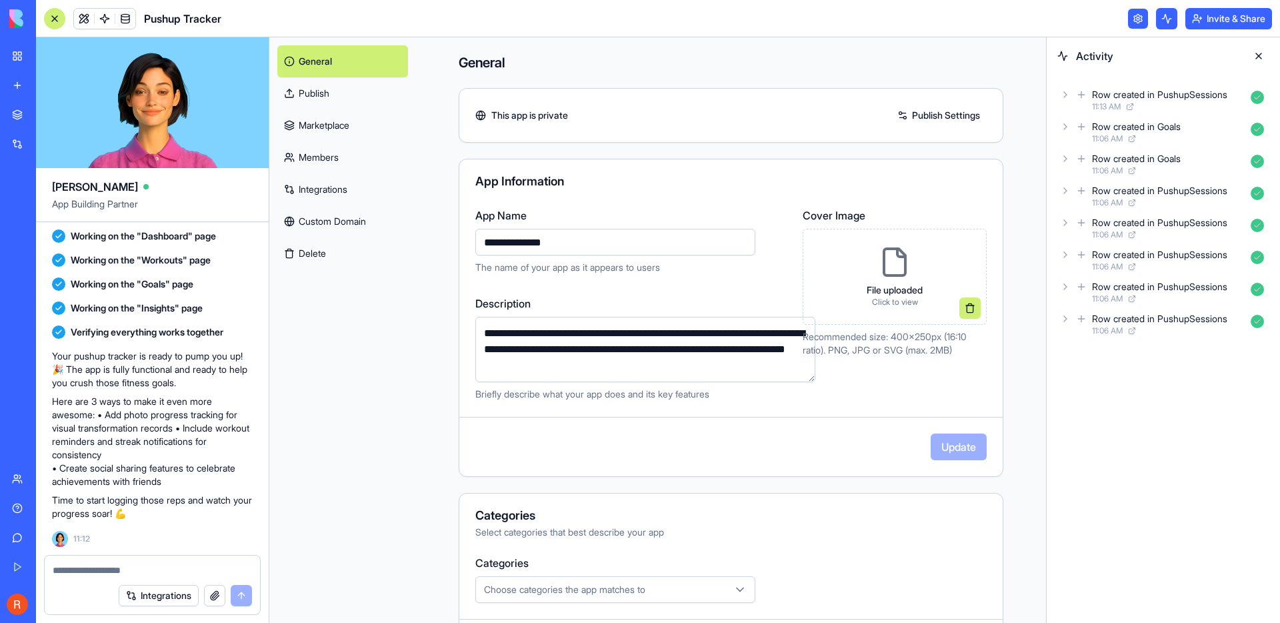
click at [1169, 25] on button at bounding box center [1166, 18] width 21 height 21
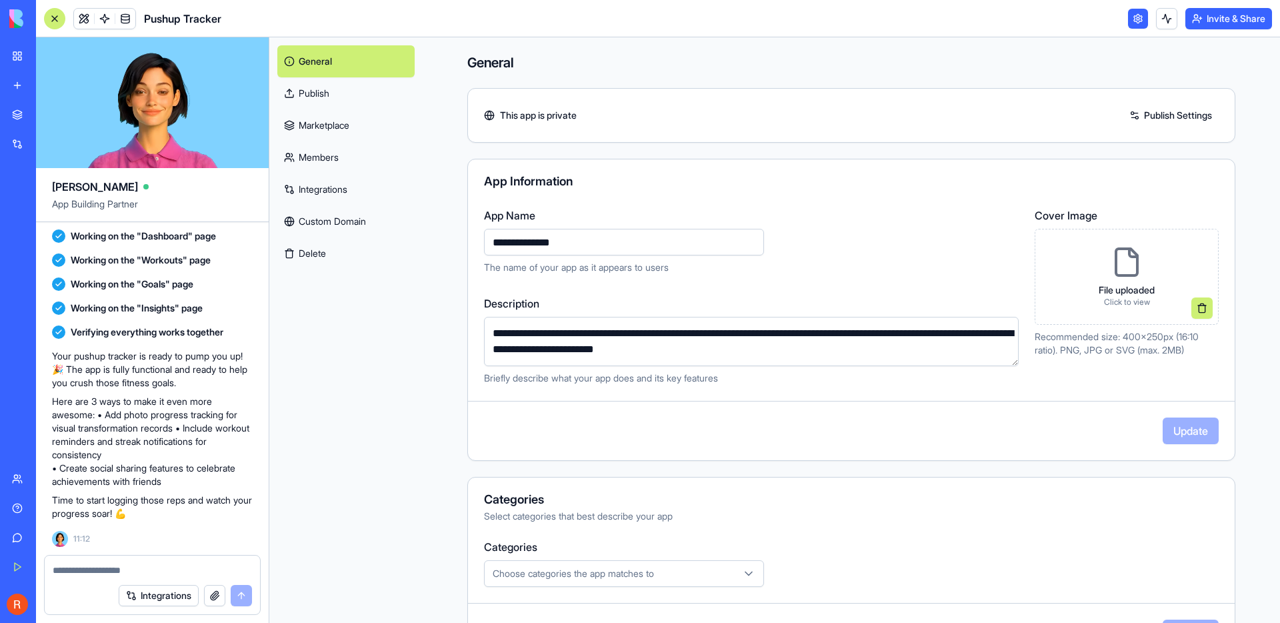
click at [1140, 23] on link at bounding box center [1138, 19] width 20 height 20
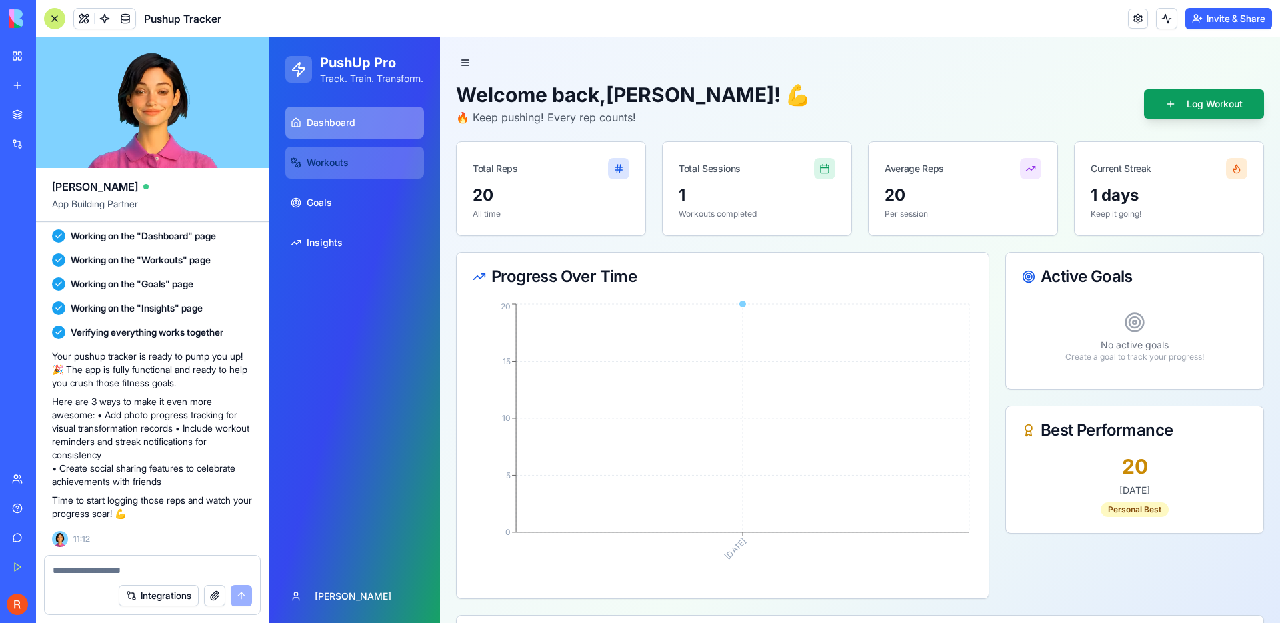
click at [376, 173] on link "Workouts" at bounding box center [354, 163] width 139 height 32
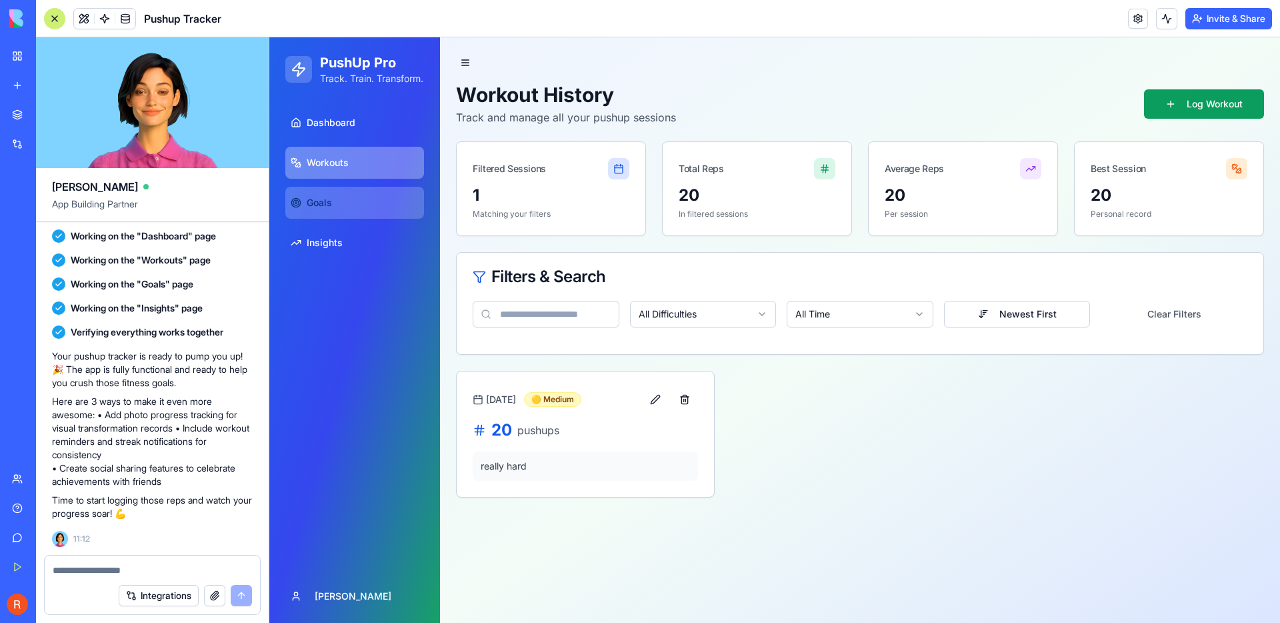
click at [369, 219] on link "Goals" at bounding box center [354, 203] width 139 height 32
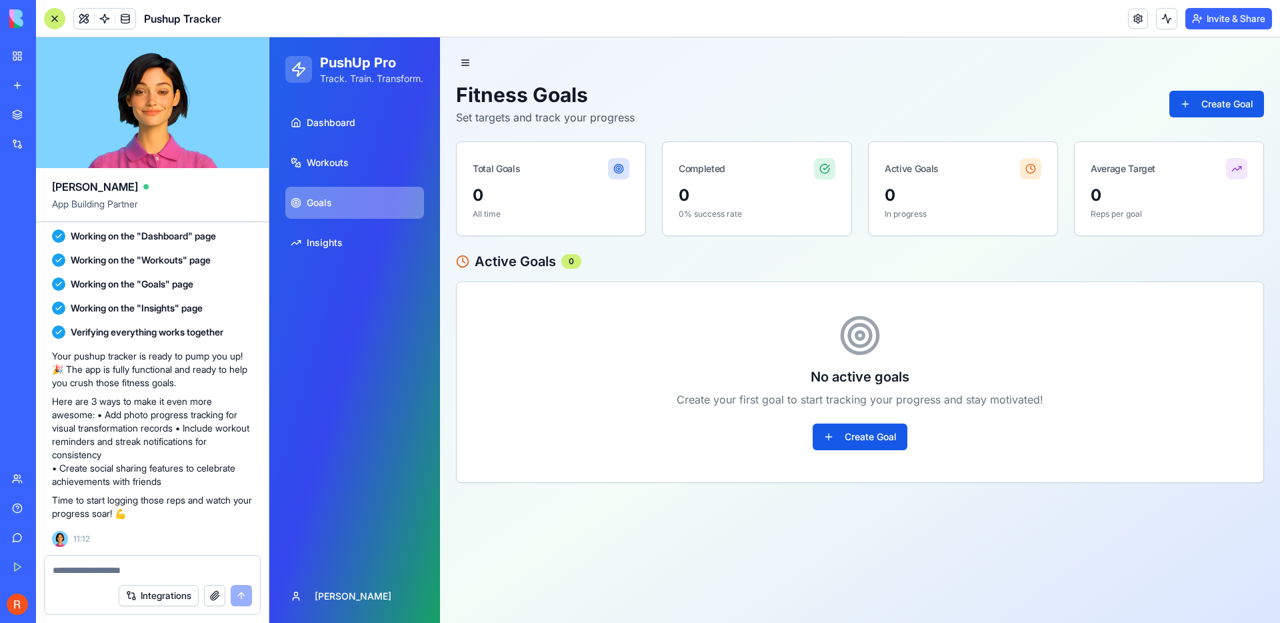
click at [367, 264] on div "Dashboard Workouts Goals Insights" at bounding box center [354, 182] width 149 height 163
click at [365, 258] on link "Insights" at bounding box center [354, 243] width 139 height 32
select select "**********"
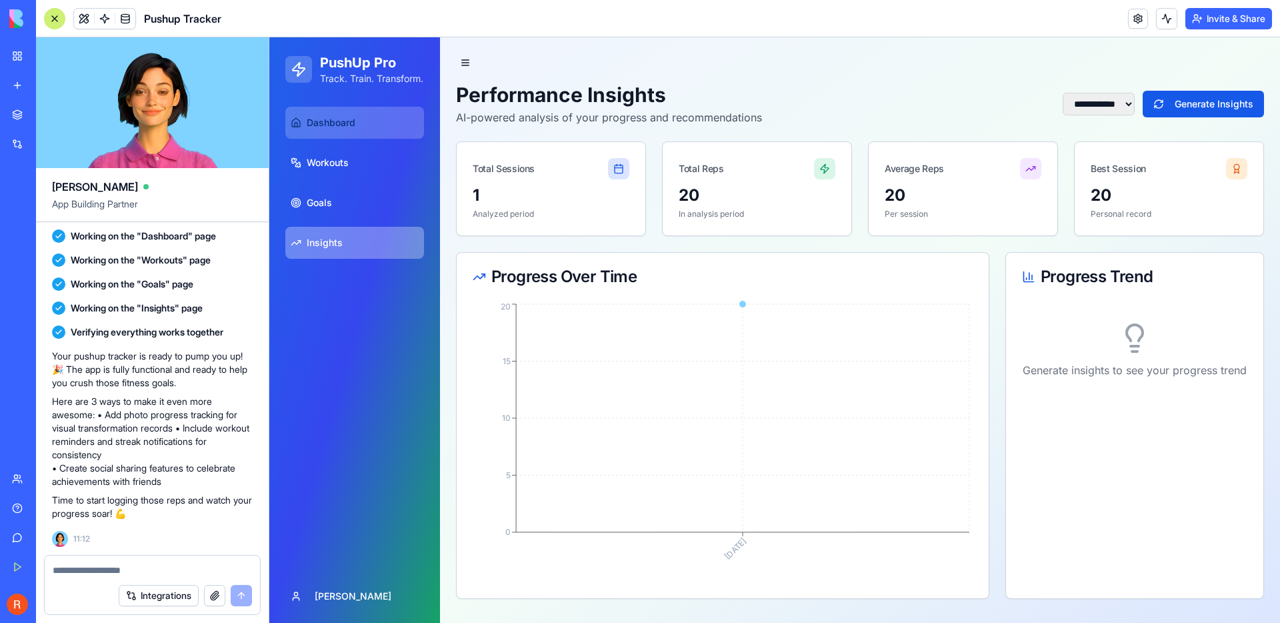
click at [369, 139] on link "Dashboard" at bounding box center [354, 123] width 139 height 32
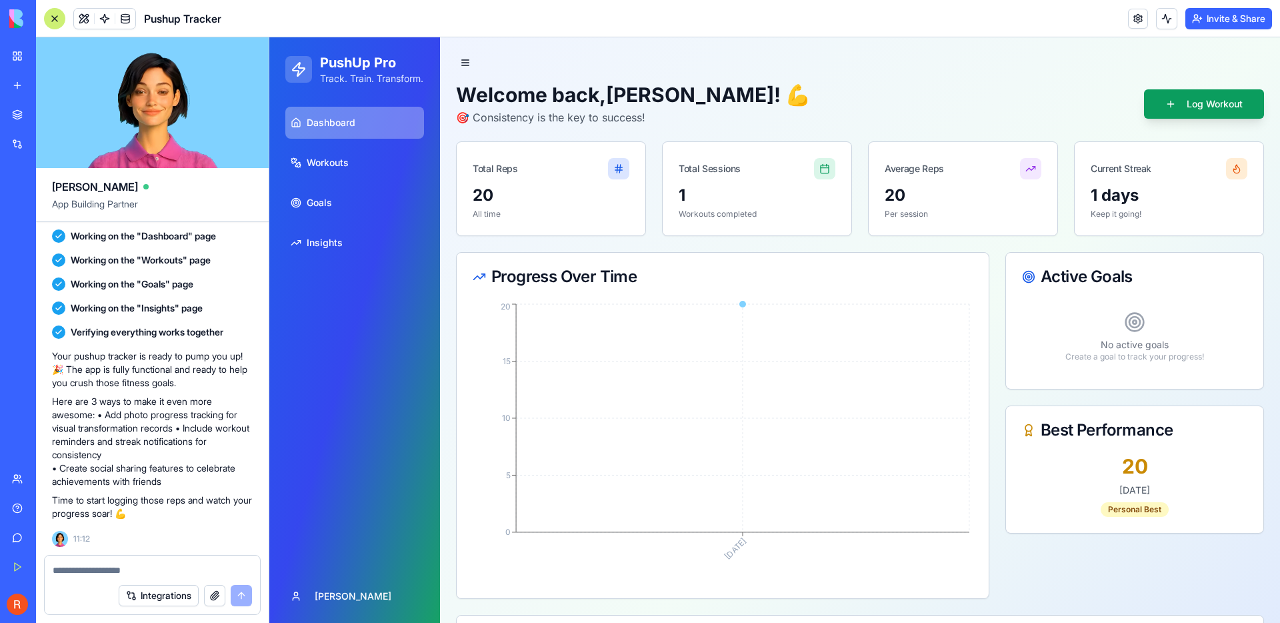
click at [965, 133] on div "Welcome back, Ruben ! 💪 🎯 Consistency is the key to success! Log Workout Total …" at bounding box center [860, 445] width 808 height 724
click at [159, 347] on div "Your pushup tracker is ready to pump you up! 🎉 The app is fully functional and …" at bounding box center [152, 434] width 201 height 181
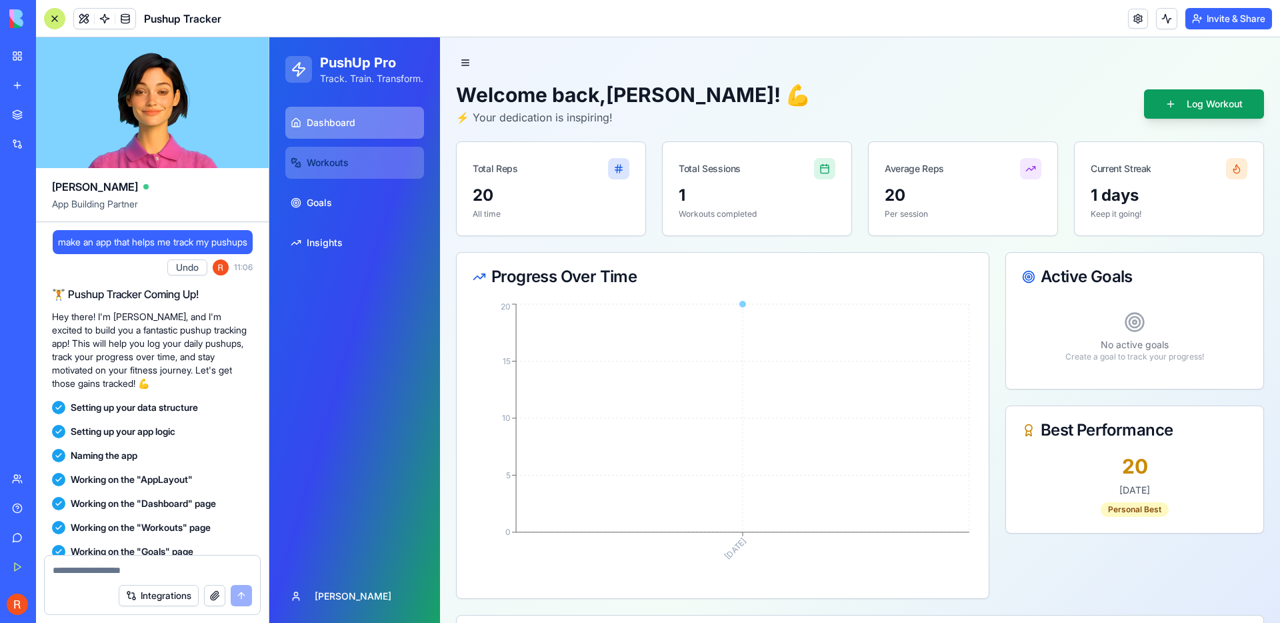
click at [378, 175] on link "Workouts" at bounding box center [354, 163] width 139 height 32
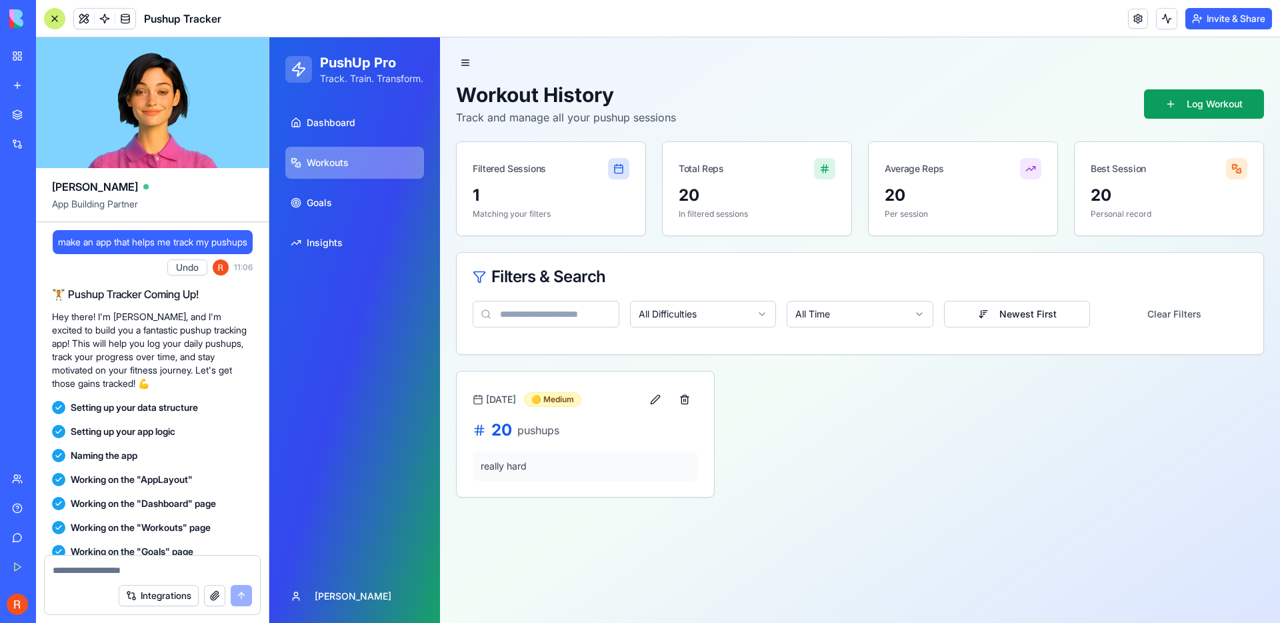
click at [583, 317] on input at bounding box center [546, 314] width 147 height 27
click at [349, 129] on span "Dashboard" at bounding box center [331, 122] width 49 height 13
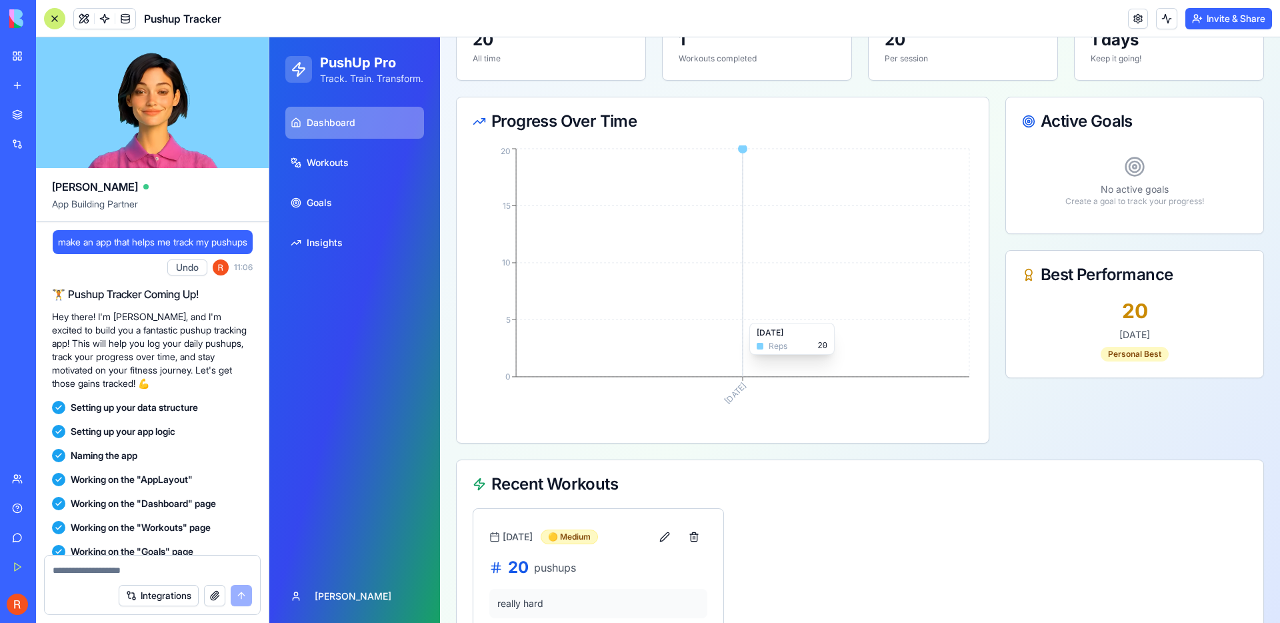
scroll to position [200, 0]
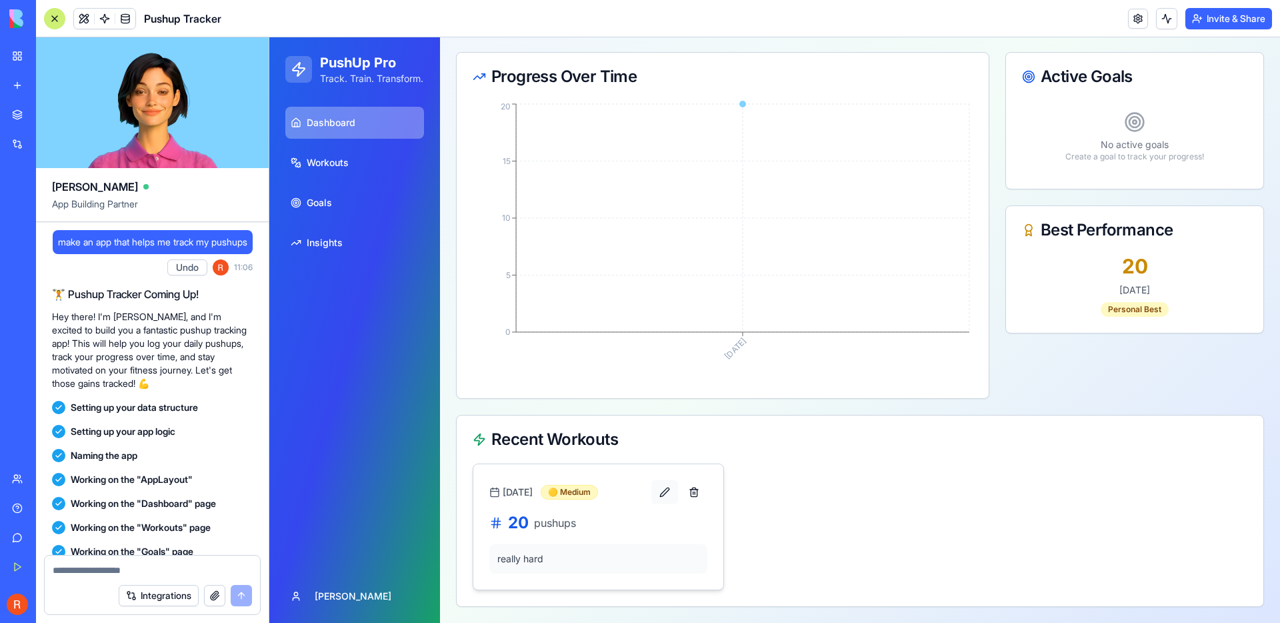
click at [670, 494] on button at bounding box center [664, 492] width 27 height 24
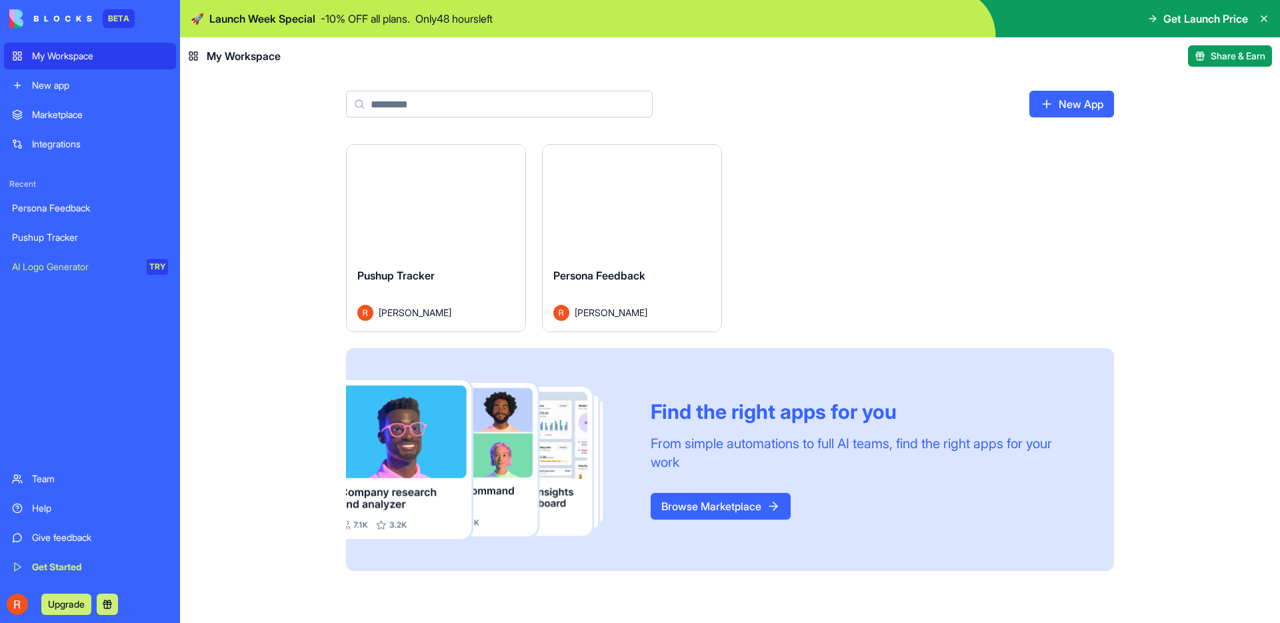
click at [735, 411] on div "Find the right apps for you" at bounding box center [866, 411] width 431 height 24
click at [738, 464] on div "From simple automations to full AI teams, find the right apps for your work" at bounding box center [866, 452] width 431 height 37
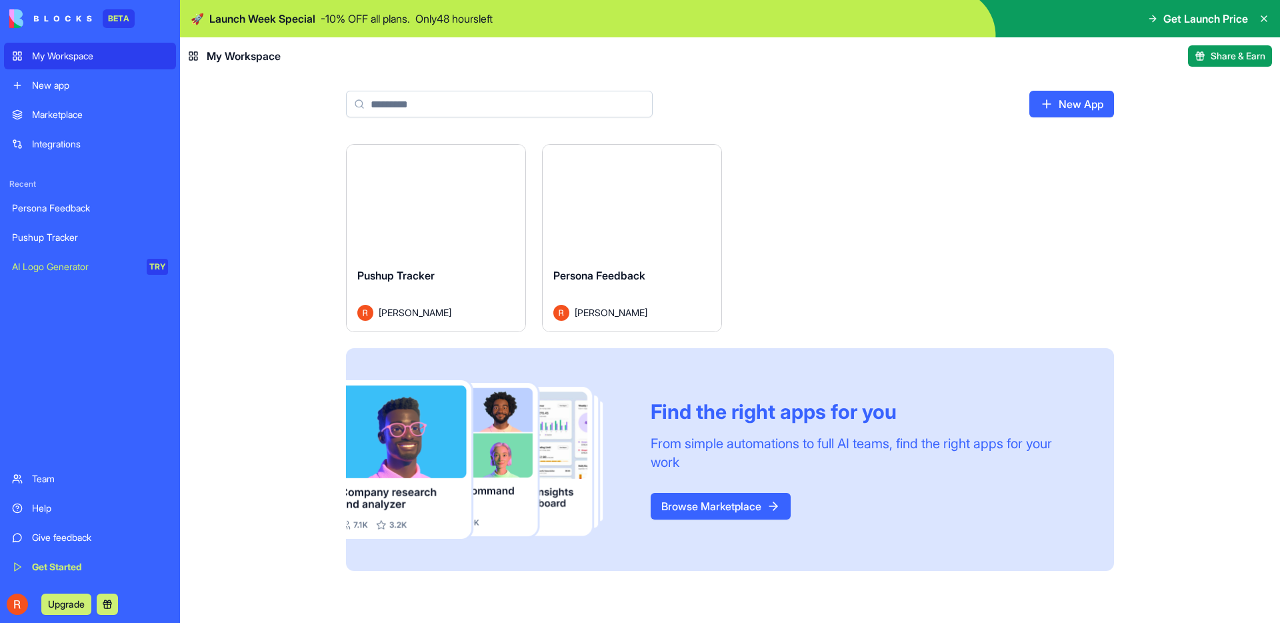
click at [738, 464] on div "From simple automations to full AI teams, find the right apps for your work" at bounding box center [866, 452] width 431 height 37
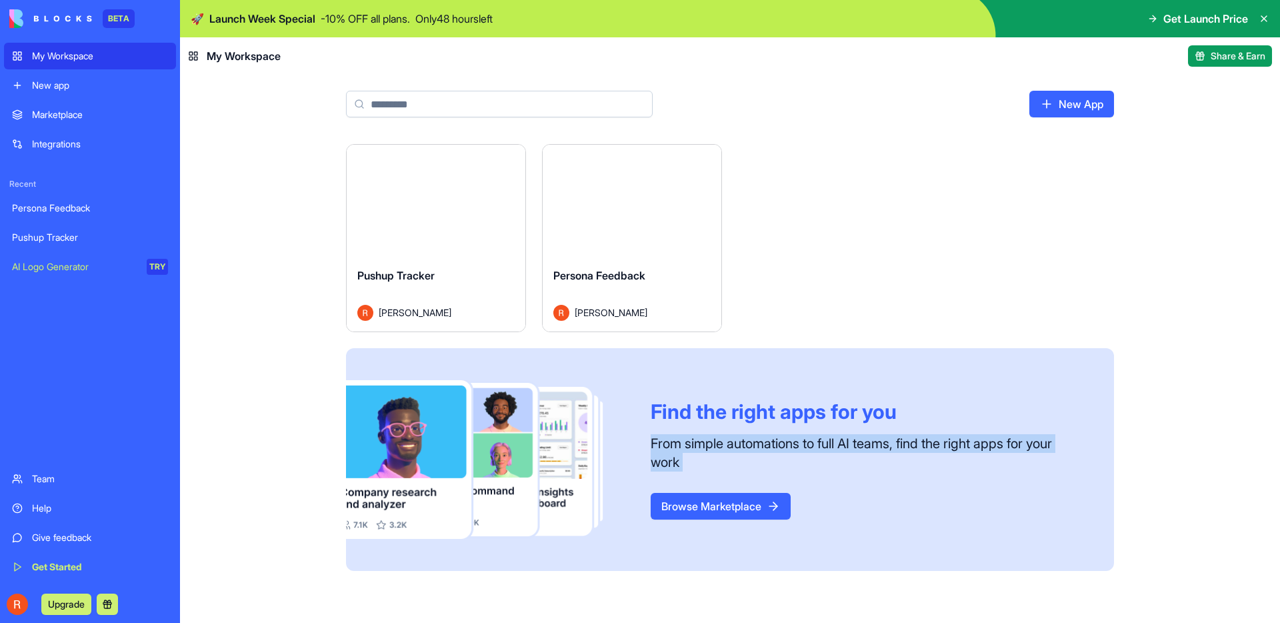
click at [847, 454] on div "From simple automations to full AI teams, find the right apps for your work" at bounding box center [866, 452] width 431 height 37
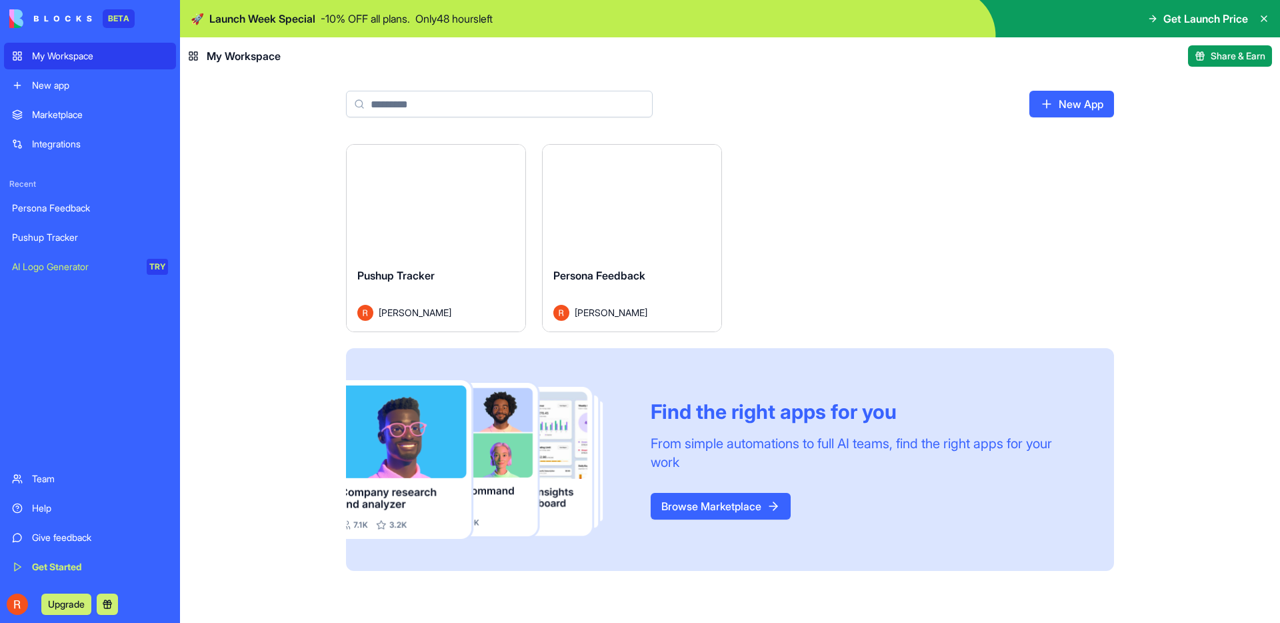
click at [847, 454] on div "From simple automations to full AI teams, find the right apps for your work" at bounding box center [866, 452] width 431 height 37
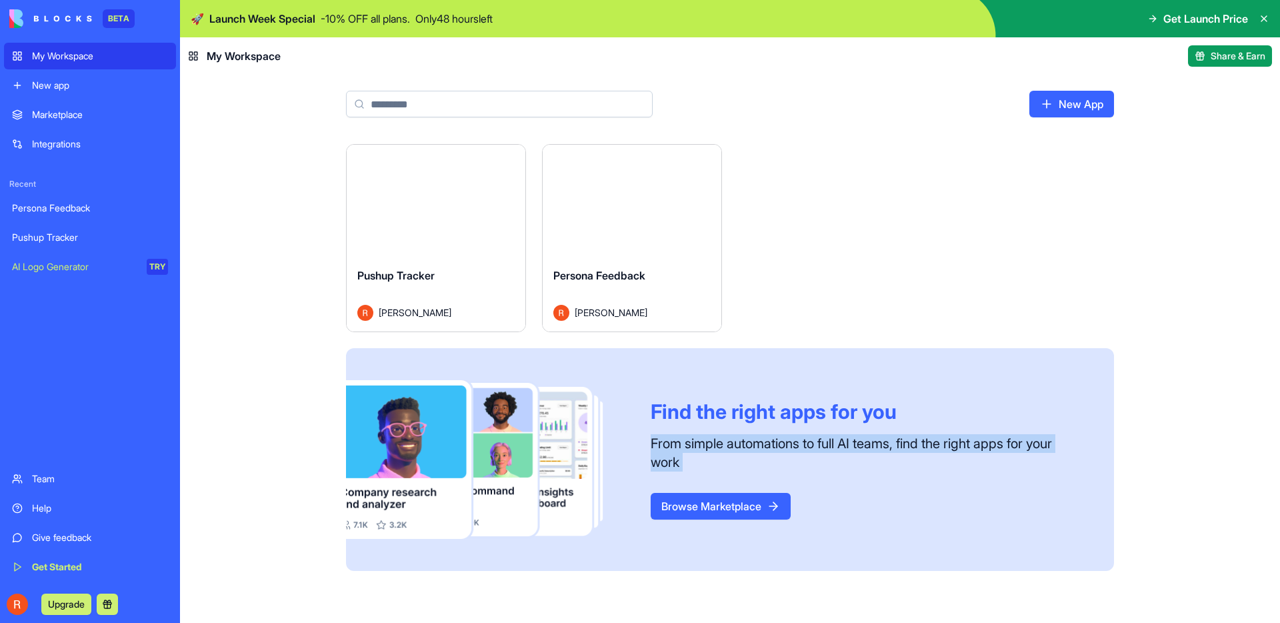
click at [731, 511] on link "Browse Marketplace" at bounding box center [721, 506] width 140 height 27
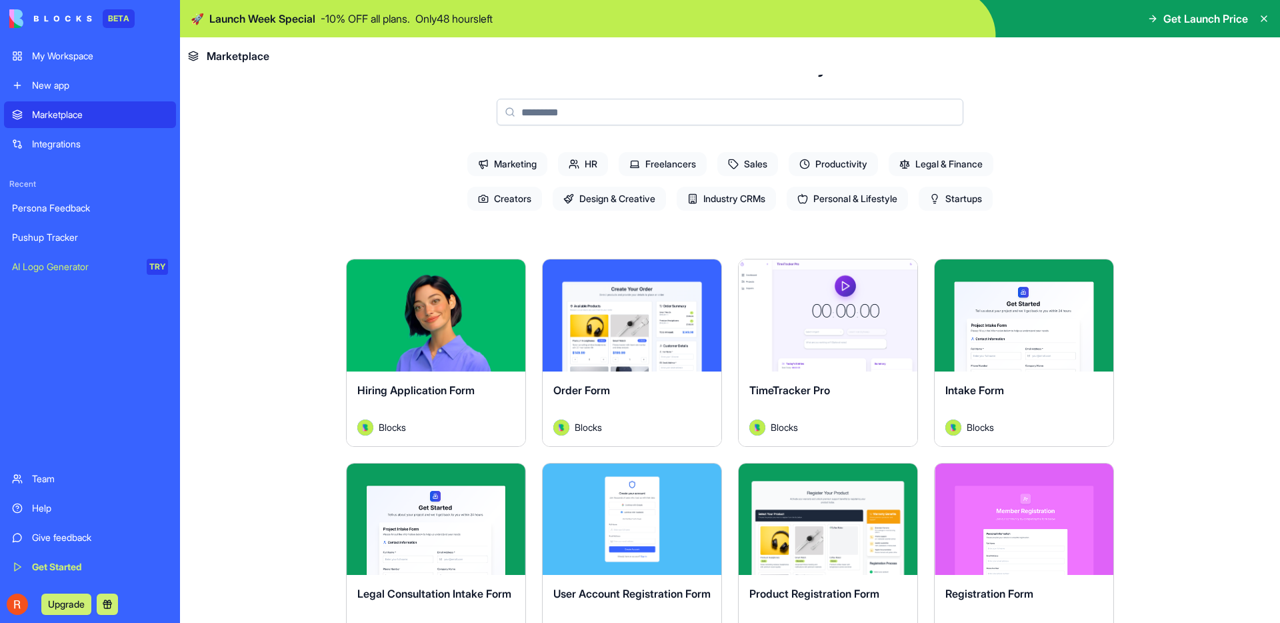
scroll to position [101, 0]
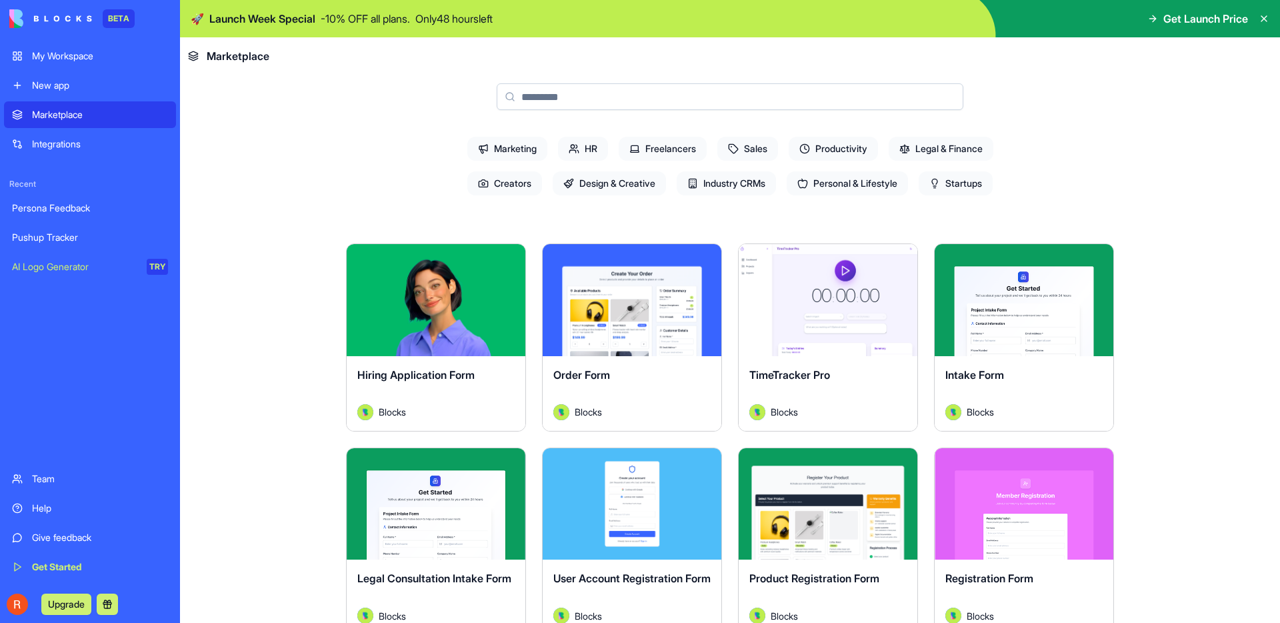
click at [677, 358] on div "Order Form Blocks" at bounding box center [632, 393] width 179 height 75
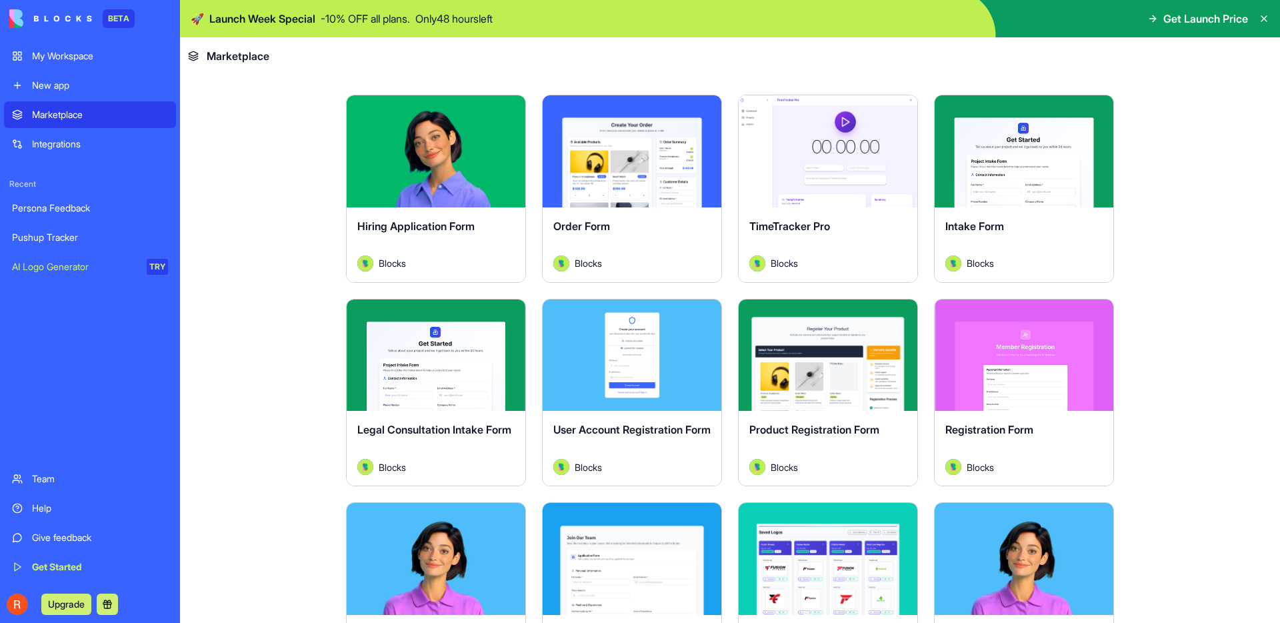
scroll to position [282, 0]
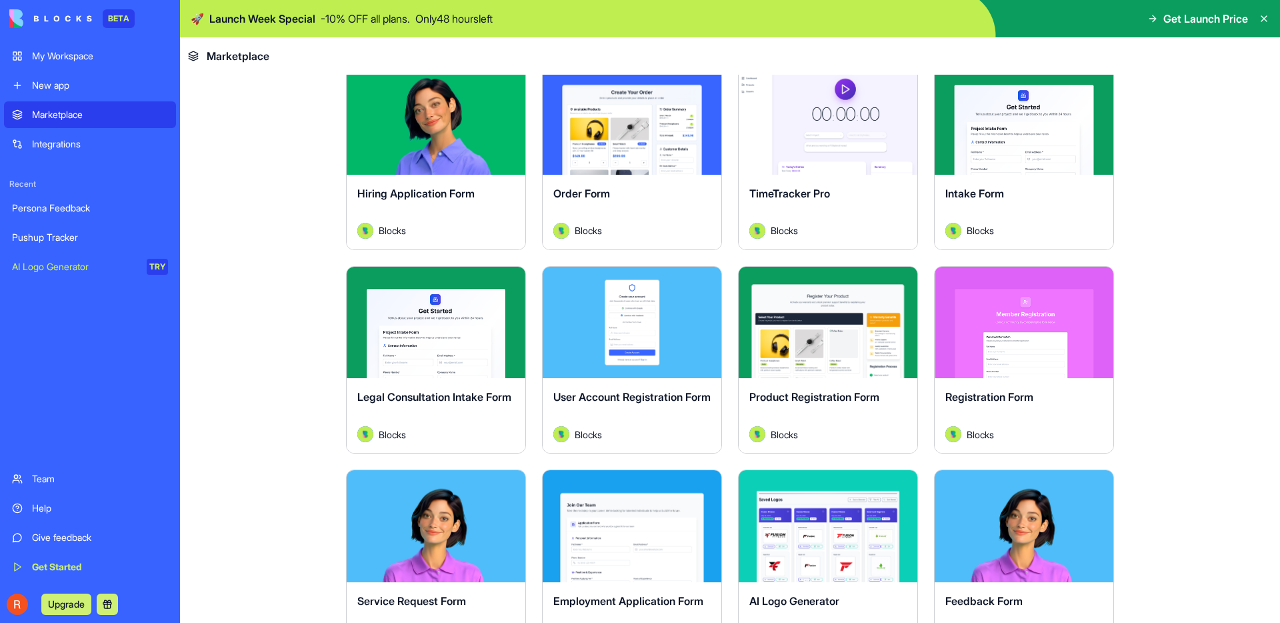
click at [815, 407] on div "Product Registration Form" at bounding box center [827, 407] width 157 height 37
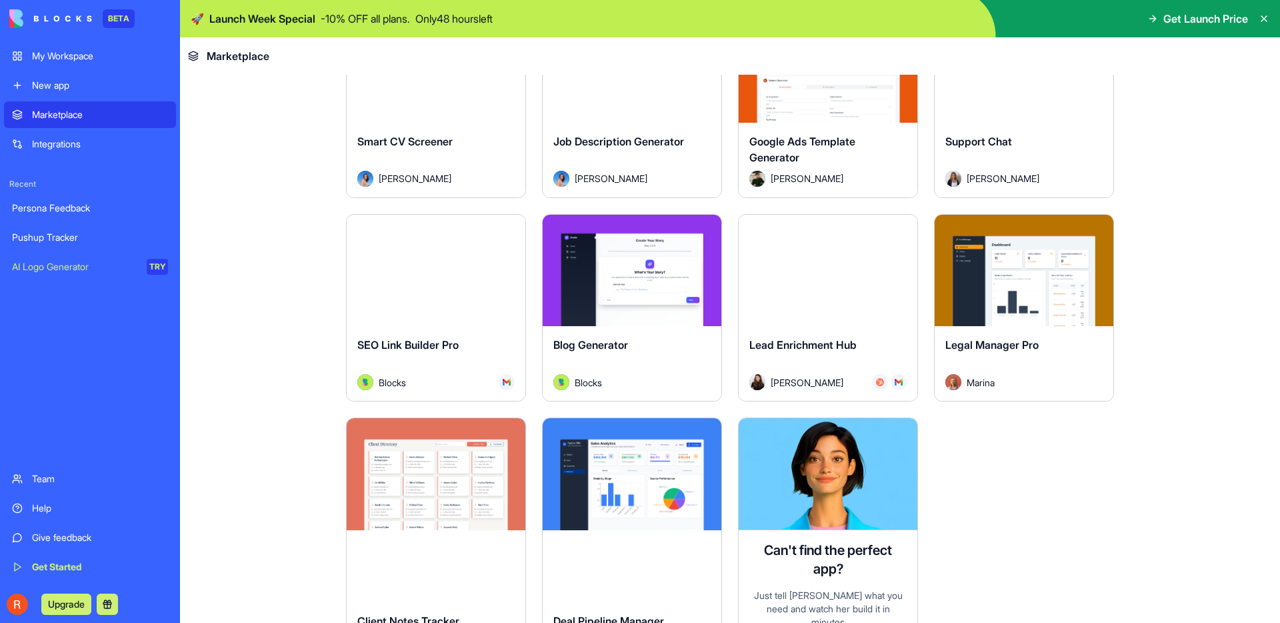
click at [839, 315] on div "Explore" at bounding box center [828, 271] width 179 height 112
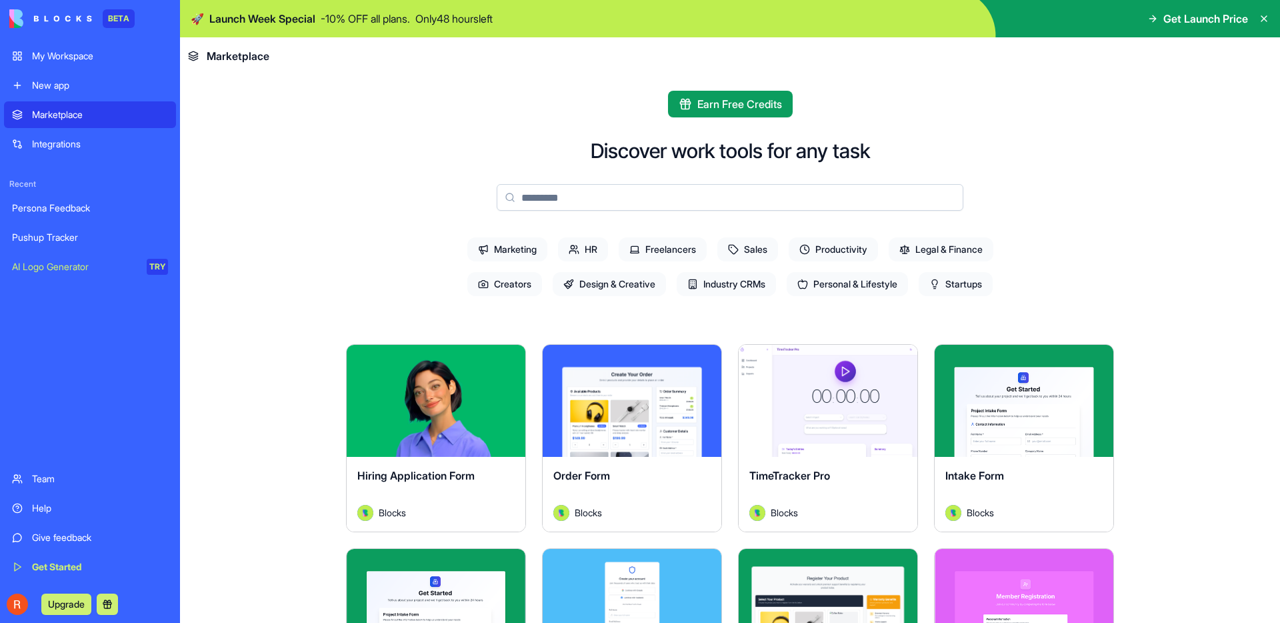
click at [517, 250] on span "Marketing" at bounding box center [507, 249] width 80 height 24
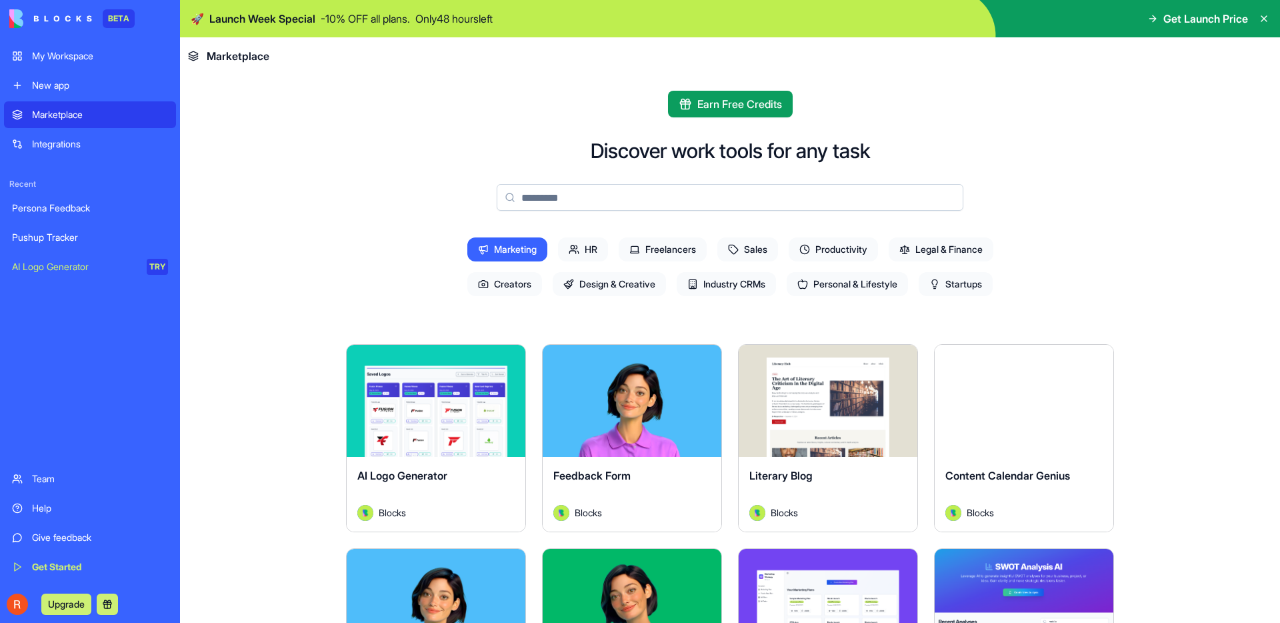
click at [517, 250] on span "Marketing" at bounding box center [507, 249] width 80 height 24
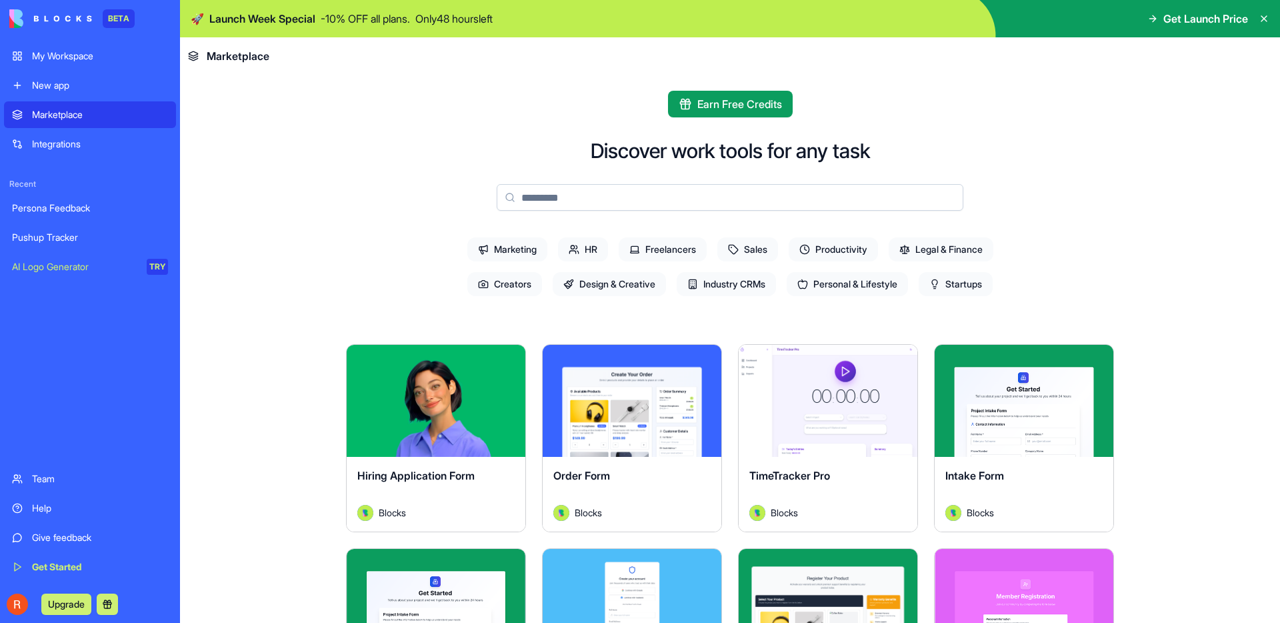
click at [517, 250] on span "Marketing" at bounding box center [507, 249] width 80 height 24
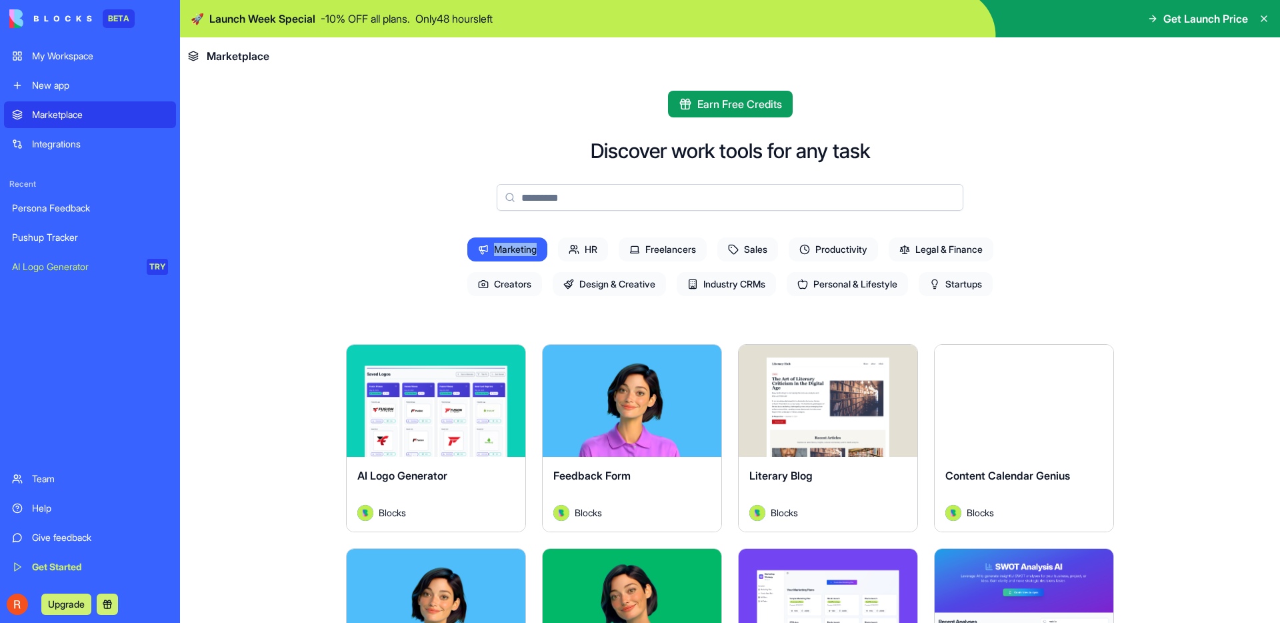
click at [517, 250] on span "Marketing" at bounding box center [507, 249] width 80 height 24
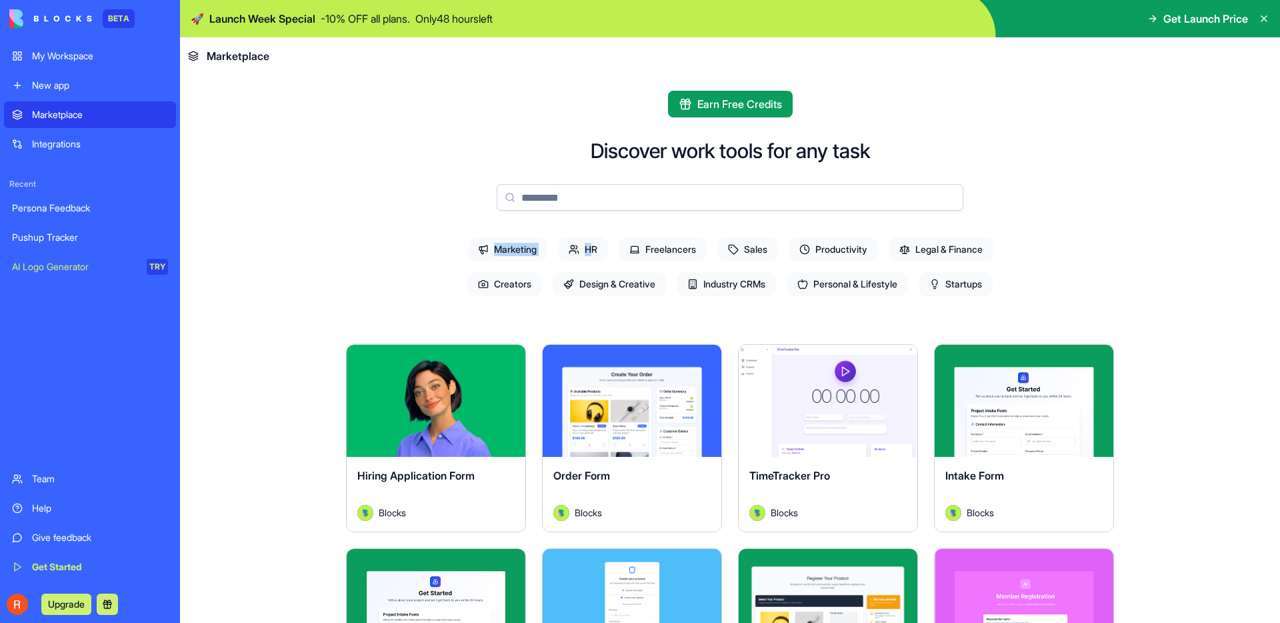
click at [517, 250] on span "Marketing" at bounding box center [507, 249] width 80 height 24
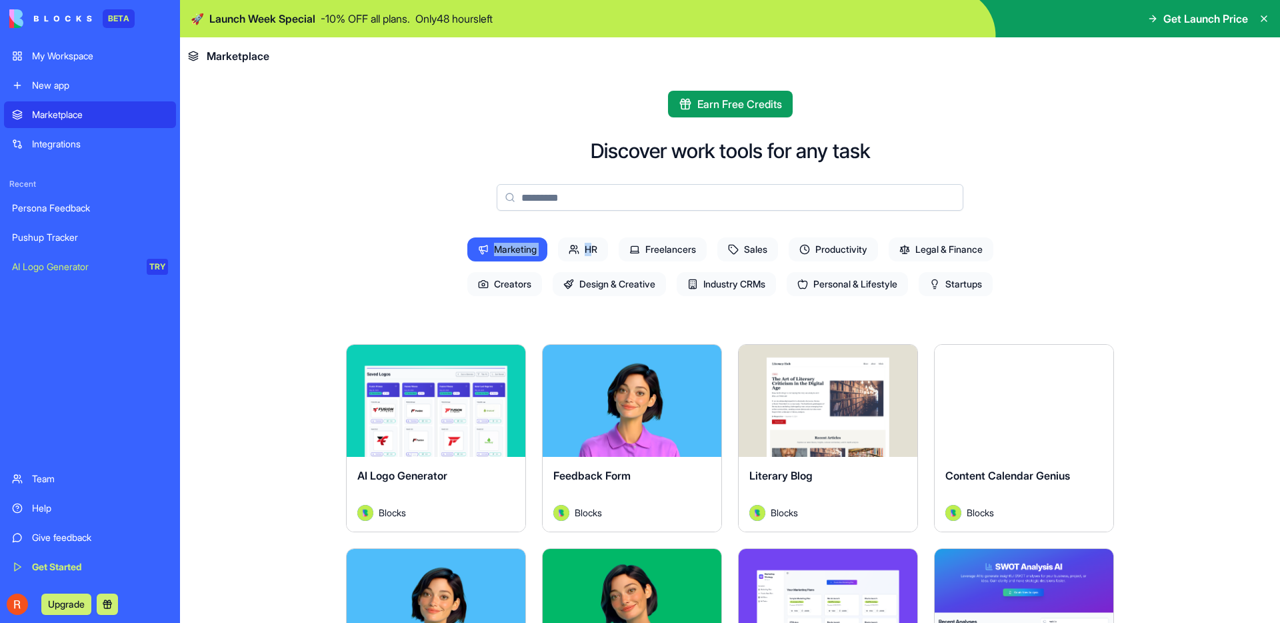
click at [517, 250] on span "Marketing" at bounding box center [507, 249] width 80 height 24
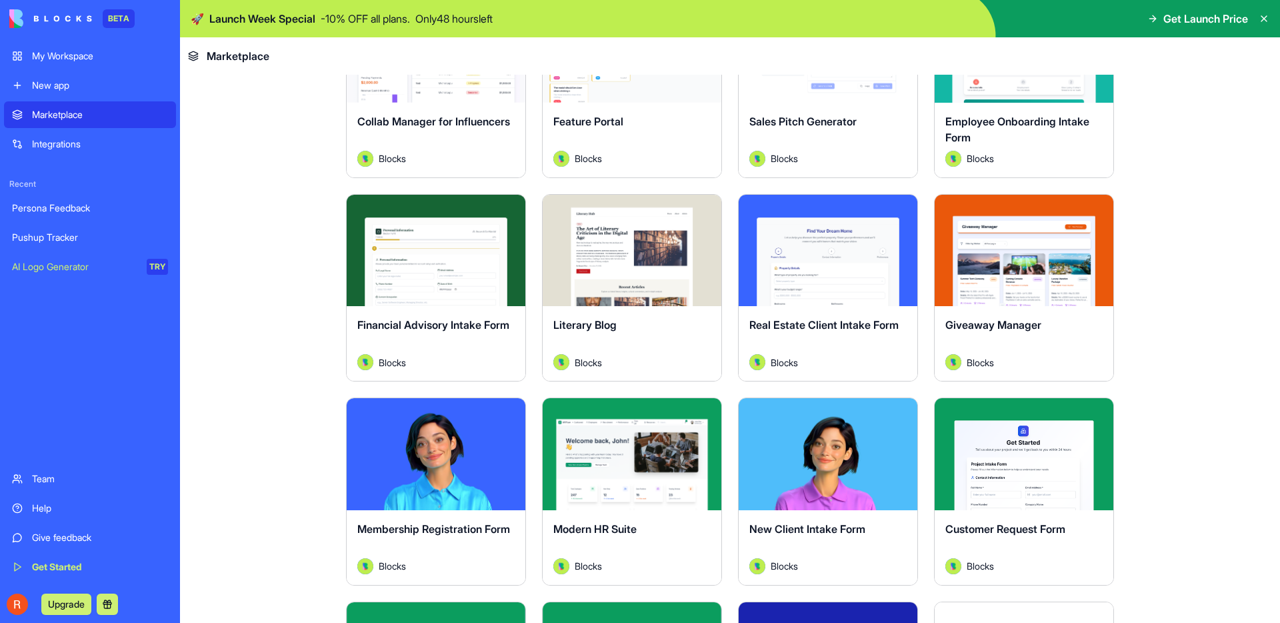
scroll to position [1207, 0]
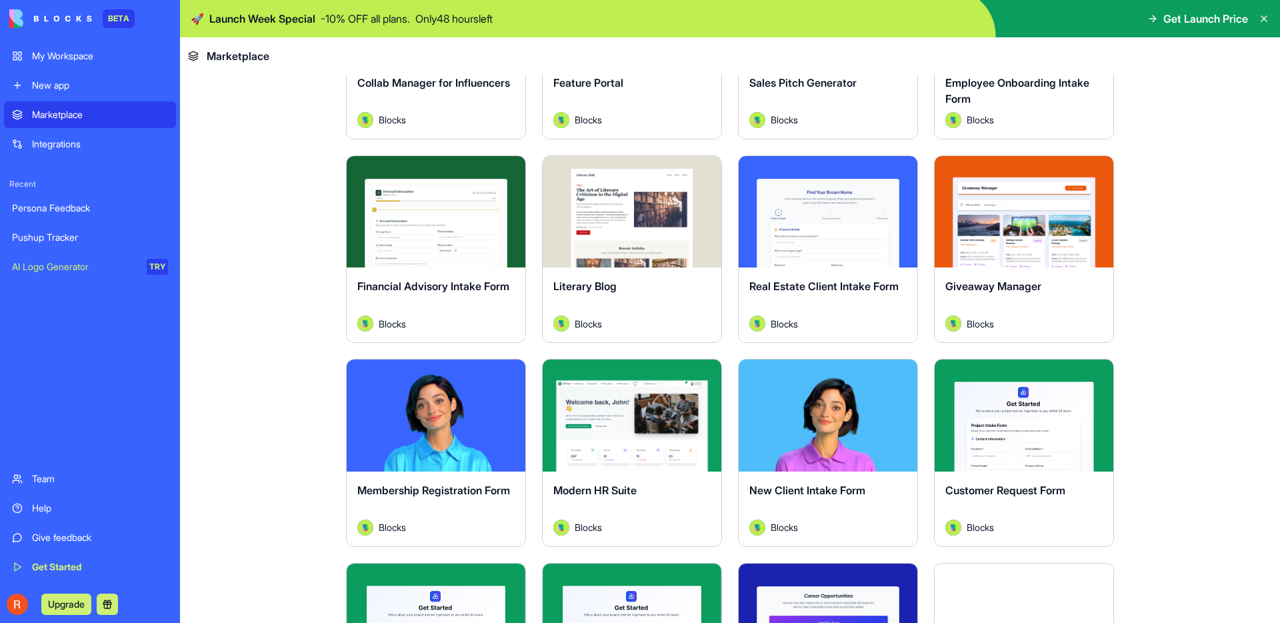
click at [77, 139] on div "Integrations" at bounding box center [100, 143] width 136 height 13
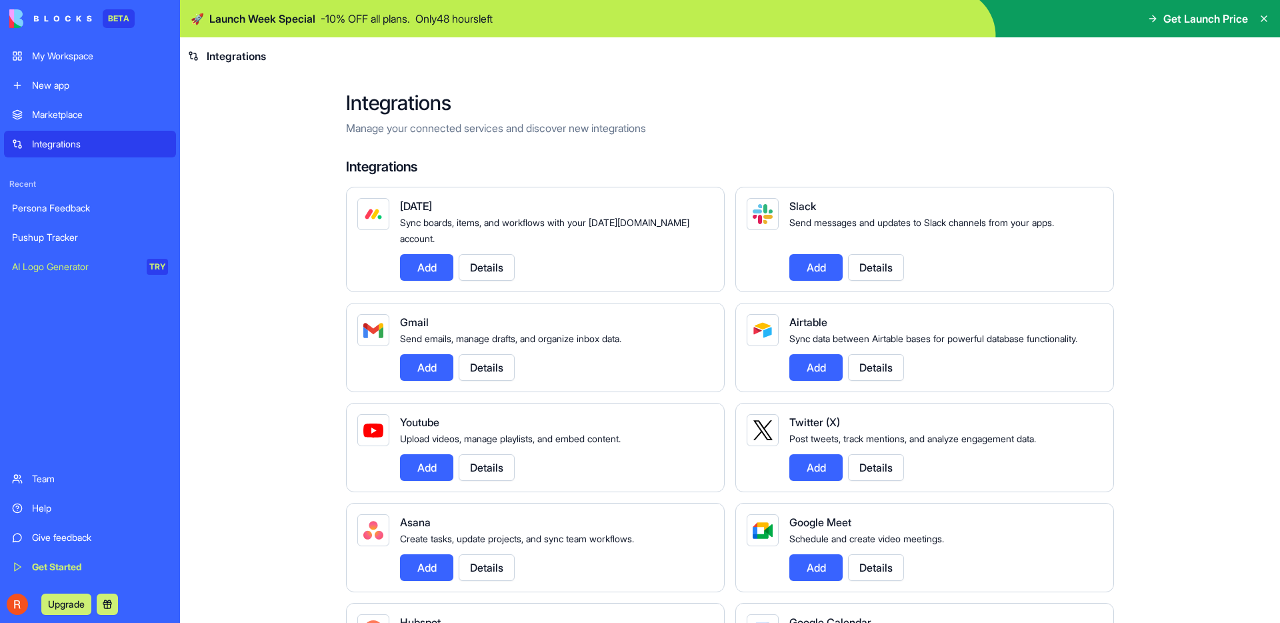
click at [887, 214] on div "Send messages and updates to Slack channels from your apps." at bounding box center [940, 222] width 303 height 16
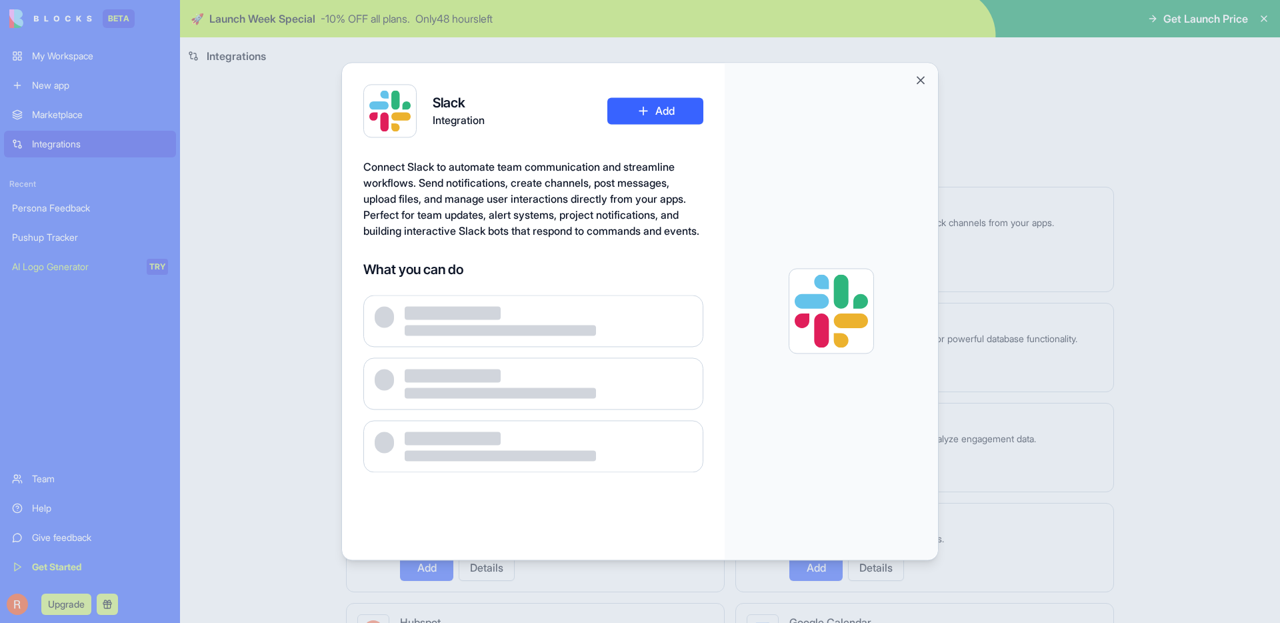
click at [887, 213] on div at bounding box center [831, 311] width 213 height 496
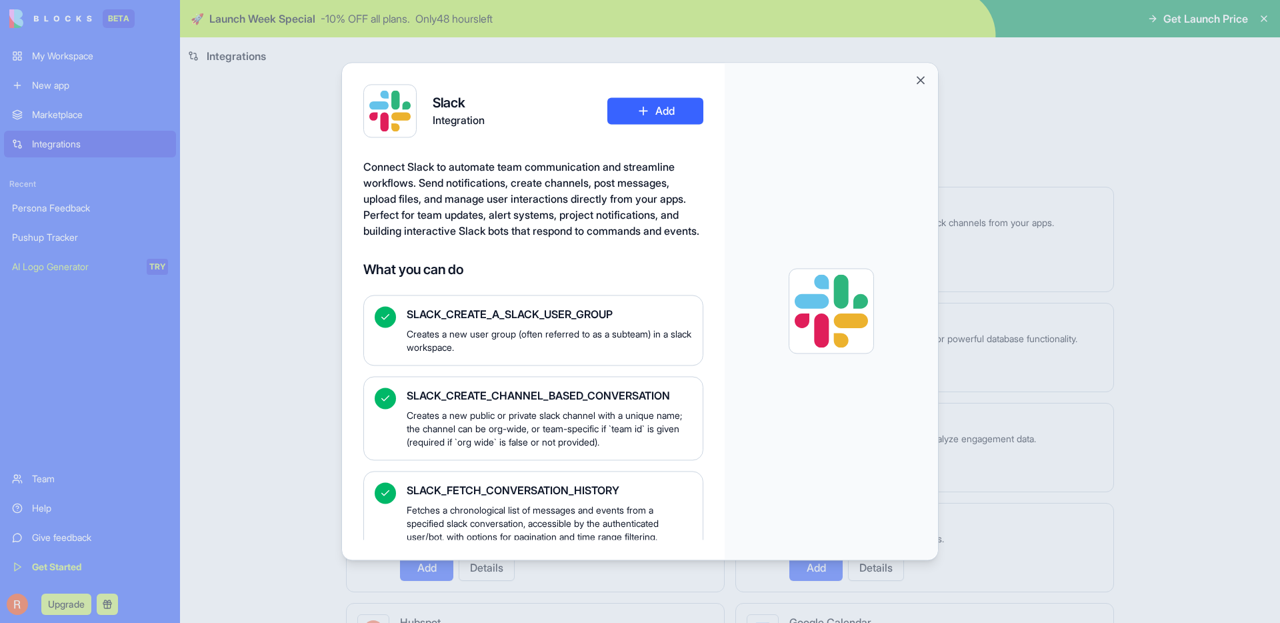
click at [1029, 338] on div at bounding box center [640, 311] width 1280 height 623
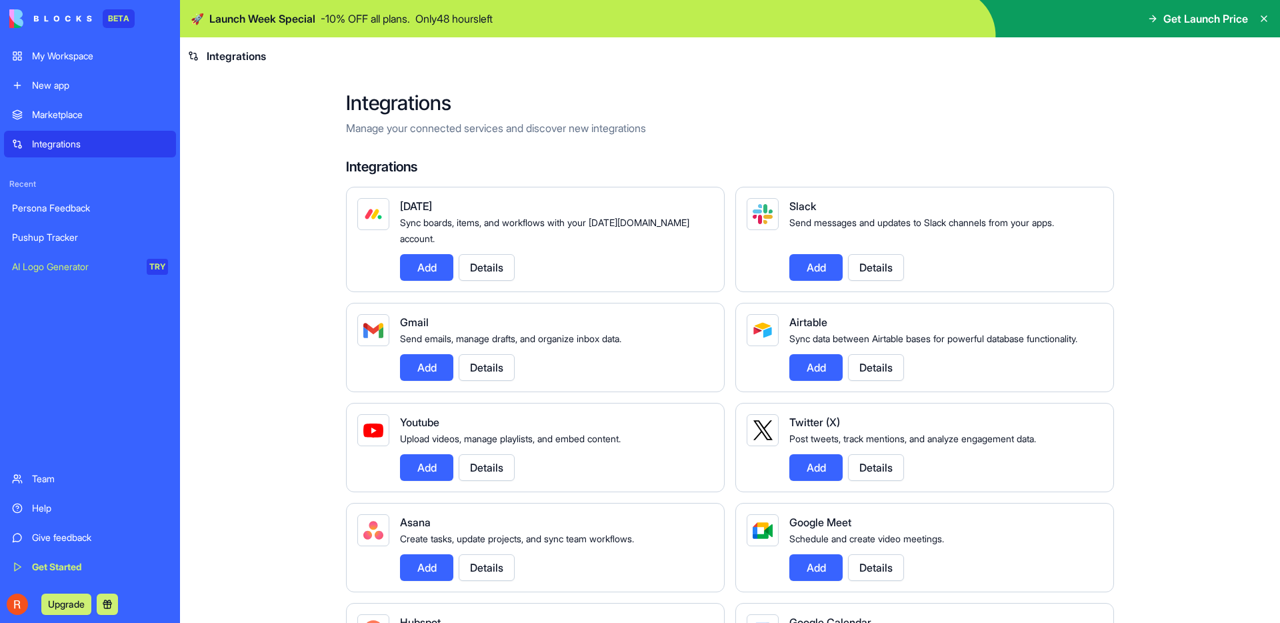
click at [839, 438] on span "Post tweets, track mentions, and analyze engagement data." at bounding box center [912, 438] width 247 height 11
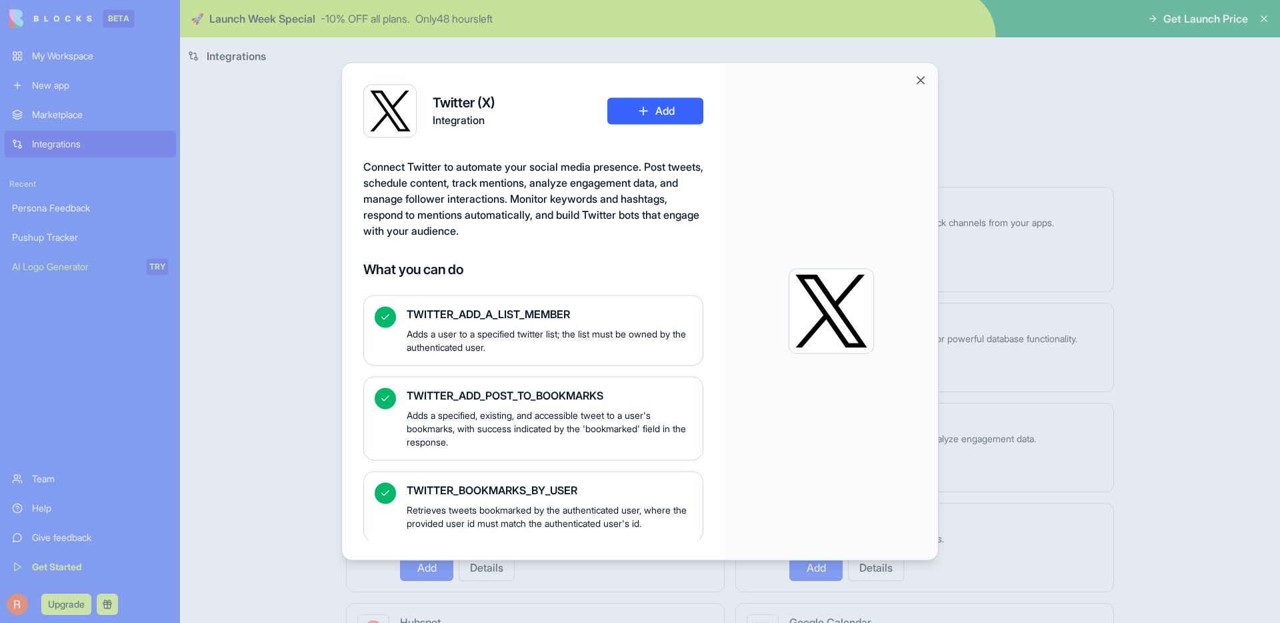
click at [655, 97] on button "Add" at bounding box center [655, 110] width 96 height 27
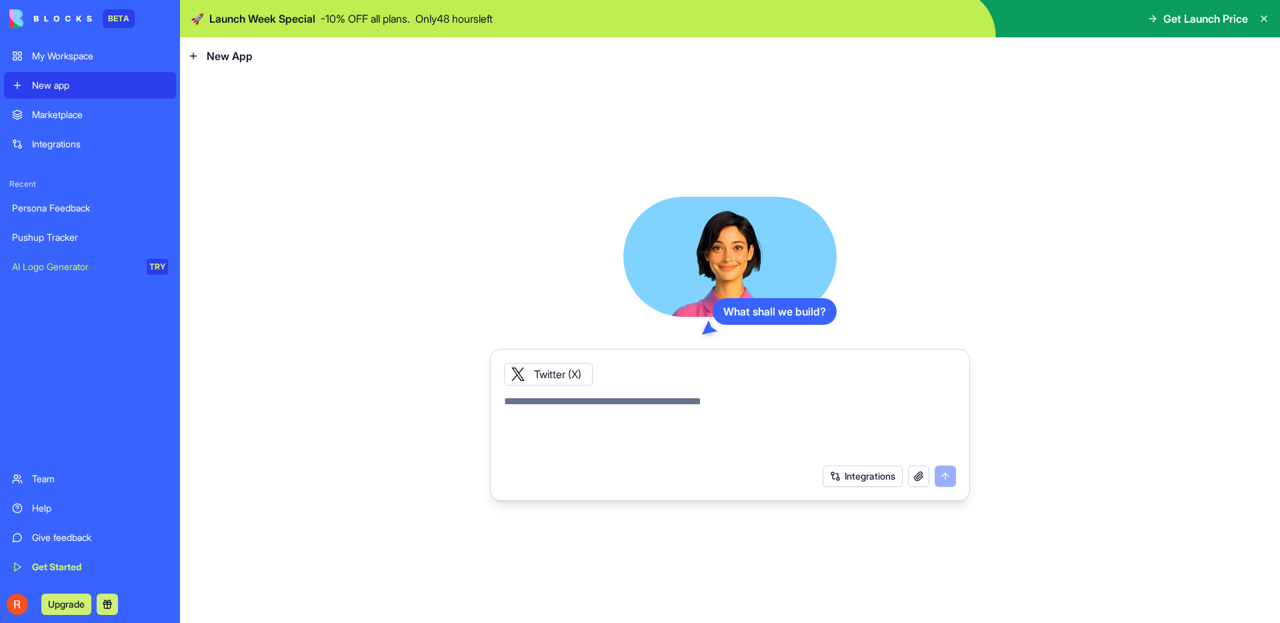
click at [653, 393] on textarea at bounding box center [730, 425] width 452 height 64
type textarea "**********"
